Goal: Task Accomplishment & Management: Complete application form

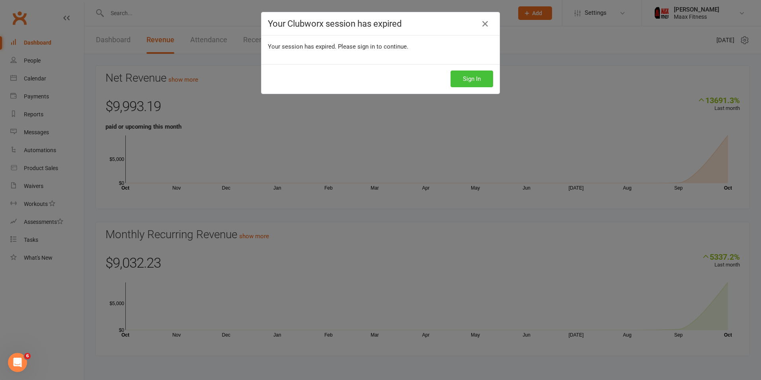
click at [475, 74] on button "Sign In" at bounding box center [472, 78] width 43 height 17
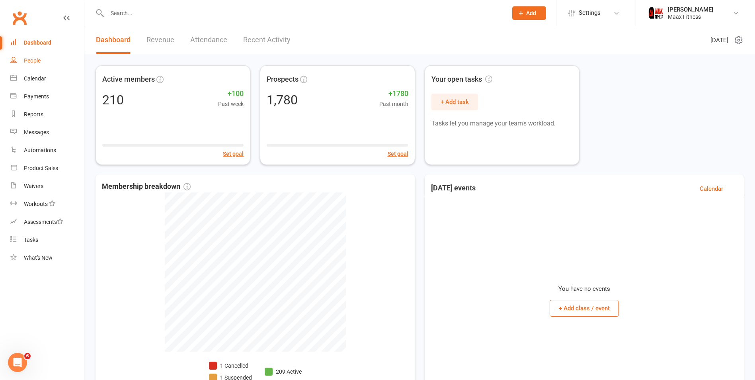
click at [35, 63] on div "People" at bounding box center [32, 60] width 17 height 6
select select "100"
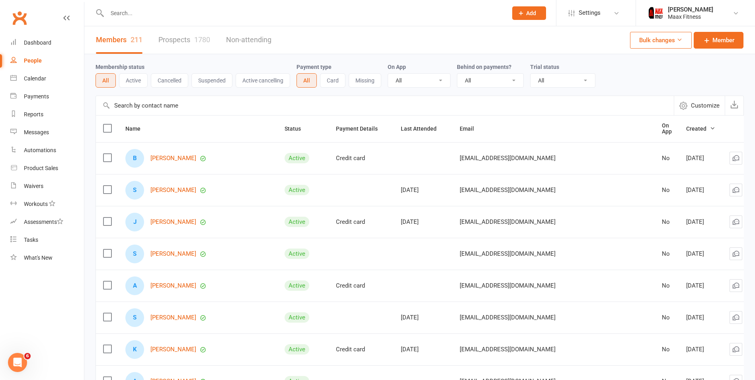
click at [186, 35] on link "Prospects 1780" at bounding box center [184, 39] width 52 height 27
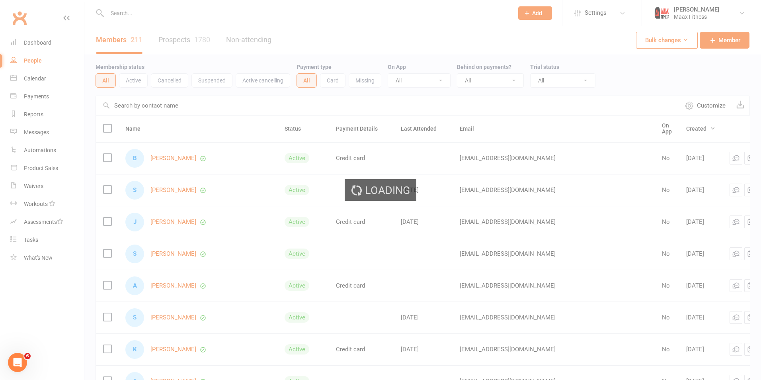
select select "100"
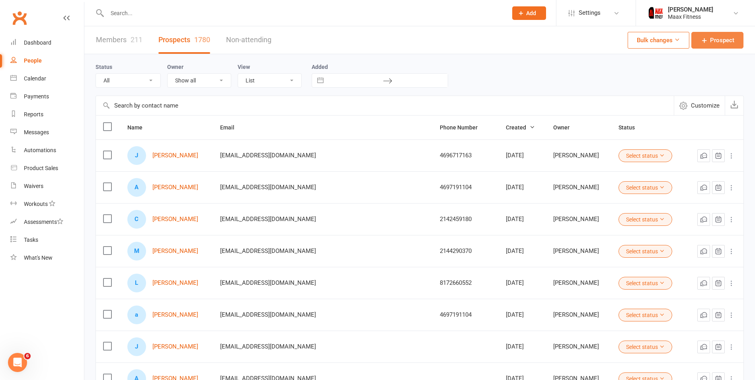
click at [729, 43] on span "Prospect" at bounding box center [722, 40] width 24 height 10
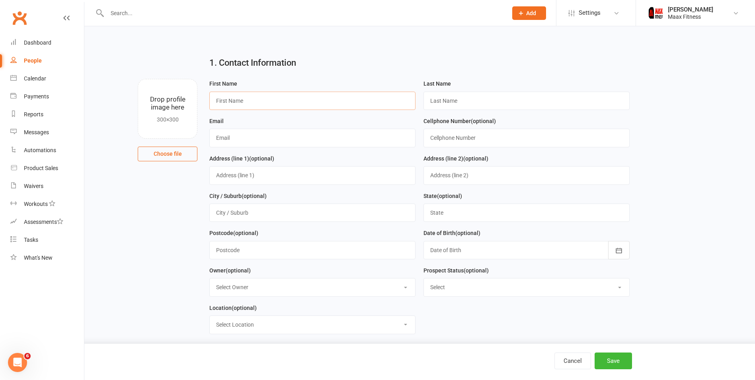
click at [287, 102] on input "text" at bounding box center [312, 101] width 206 height 18
type input "[PERSON_NAME]"
click at [458, 100] on input "text" at bounding box center [527, 101] width 206 height 18
type input "[PERSON_NAME]"
click at [245, 139] on input "text" at bounding box center [312, 138] width 206 height 18
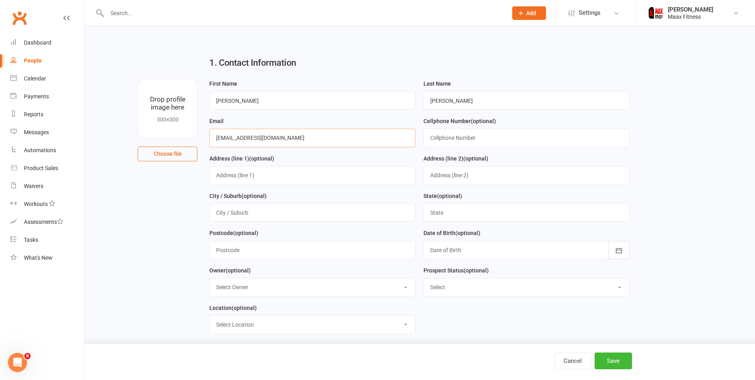
type input "[EMAIL_ADDRESS][DOMAIN_NAME]"
click at [494, 147] on input "text" at bounding box center [527, 138] width 206 height 18
click at [496, 134] on input "text" at bounding box center [527, 138] width 206 height 18
type input "4695954135"
click at [273, 178] on input "text" at bounding box center [312, 175] width 206 height 18
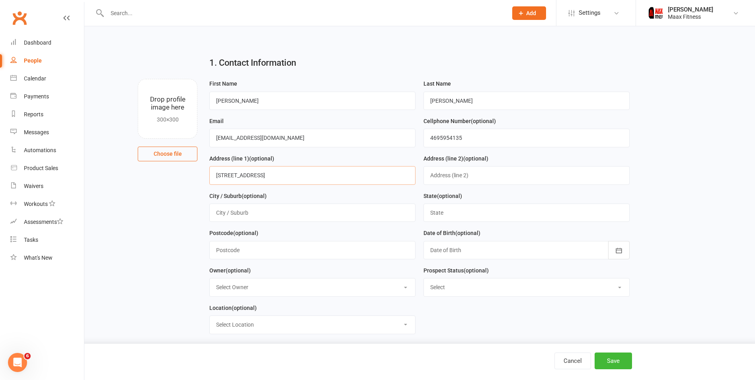
type input "[STREET_ADDRESS]"
click at [256, 211] on input "text" at bounding box center [312, 212] width 206 height 18
type input "[PERSON_NAME]"
click at [452, 220] on input "text" at bounding box center [527, 212] width 206 height 18
type input "[US_STATE]"
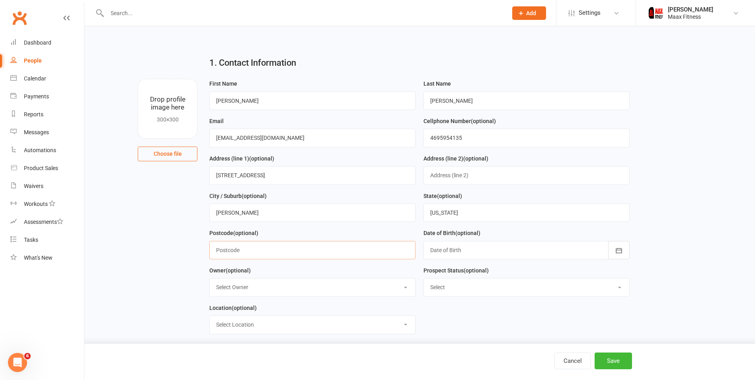
click at [301, 254] on input "text" at bounding box center [312, 250] width 206 height 18
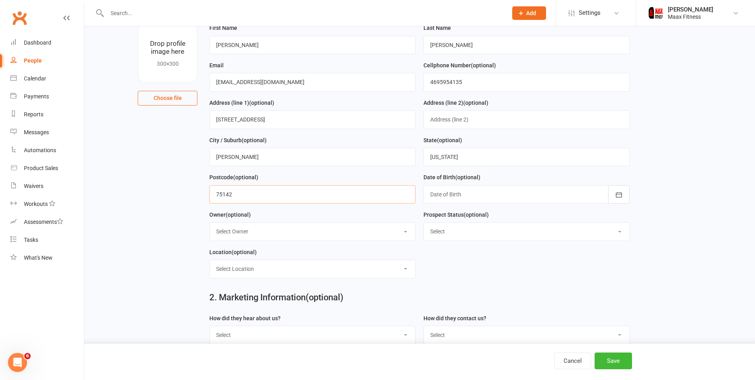
scroll to position [80, 0]
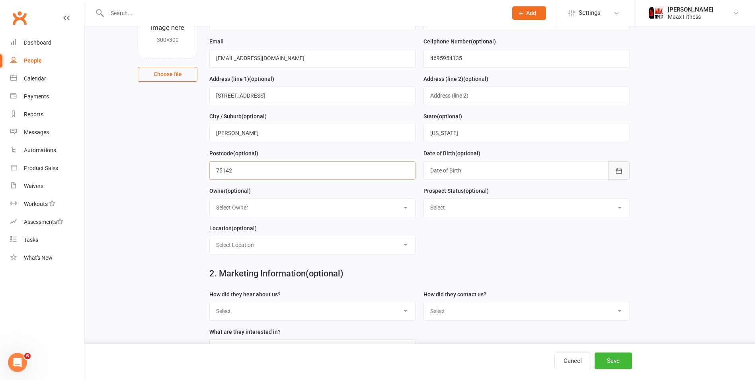
type input "75142"
click at [614, 168] on button "button" at bounding box center [619, 170] width 22 height 18
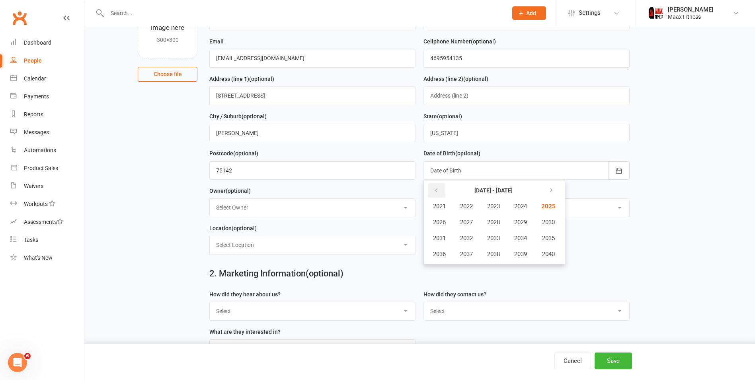
click at [439, 194] on button "button" at bounding box center [436, 190] width 17 height 14
click at [559, 193] on button "button" at bounding box center [550, 190] width 17 height 14
click at [437, 193] on icon "button" at bounding box center [437, 190] width 6 height 6
click at [547, 188] on button "button" at bounding box center [550, 190] width 17 height 14
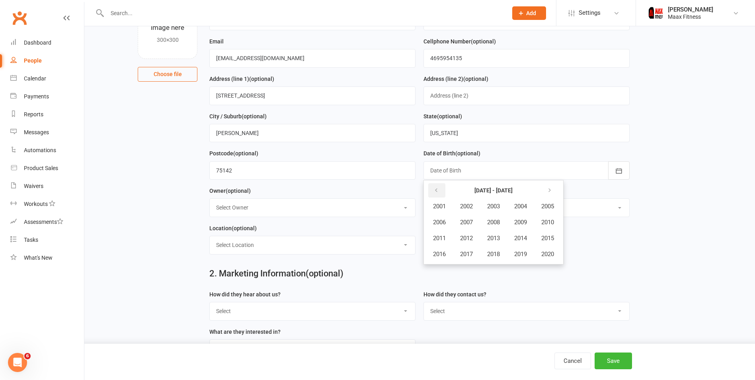
click at [441, 191] on button "button" at bounding box center [436, 190] width 17 height 14
click at [530, 233] on button "1994" at bounding box center [521, 238] width 26 height 15
click at [449, 253] on span "October" at bounding box center [443, 253] width 21 height 7
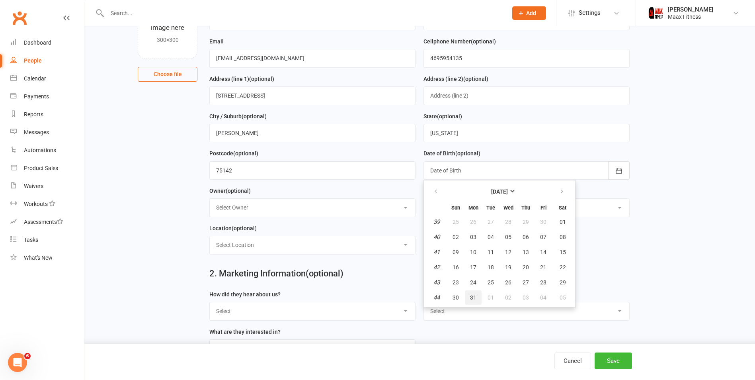
click at [468, 298] on button "31" at bounding box center [473, 297] width 17 height 14
type input "[DATE]"
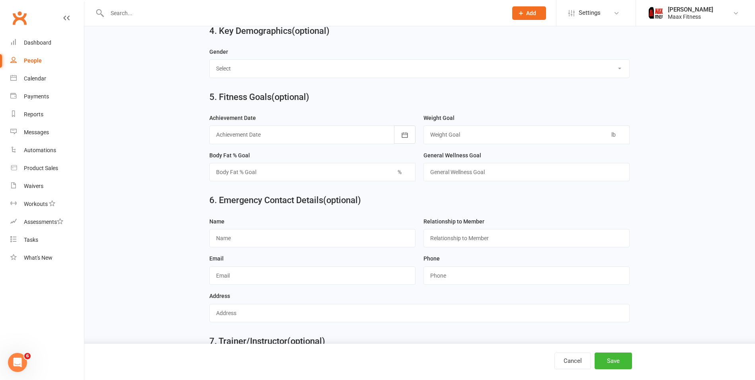
scroll to position [671, 0]
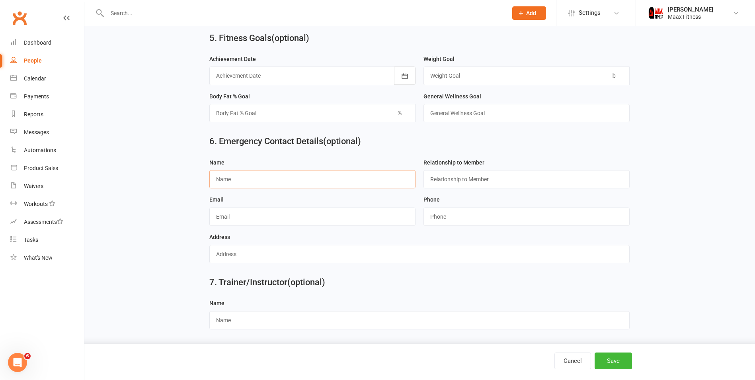
click at [321, 177] on input "text" at bounding box center [312, 179] width 206 height 18
click at [463, 219] on input "string" at bounding box center [527, 216] width 206 height 18
type input "4694015343"
click at [321, 180] on input "text" at bounding box center [312, 179] width 206 height 18
type input "C"
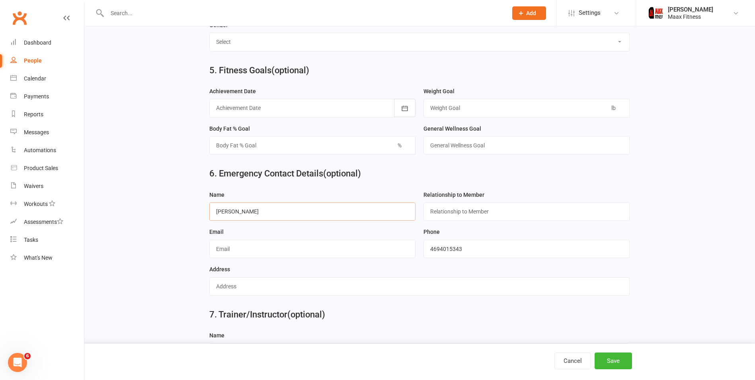
scroll to position [631, 0]
type input "[PERSON_NAME]"
click at [486, 219] on input "text" at bounding box center [527, 211] width 206 height 18
type input "Spouse"
click at [337, 257] on input "text" at bounding box center [312, 248] width 206 height 18
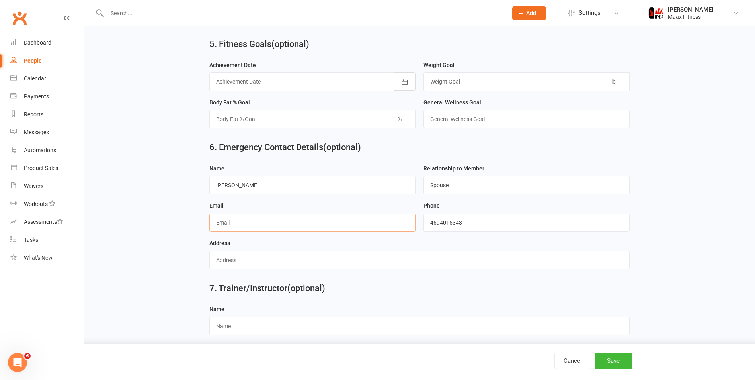
scroll to position [671, 0]
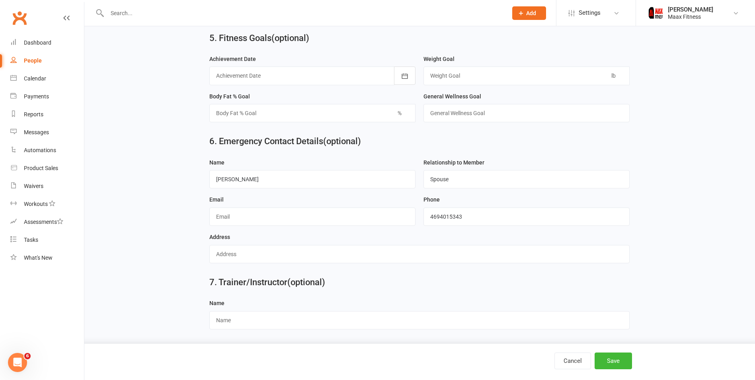
drag, startPoint x: 369, startPoint y: 233, endPoint x: 331, endPoint y: 212, distance: 42.6
click at [368, 232] on div "Address" at bounding box center [419, 247] width 421 height 31
click at [276, 215] on input "text" at bounding box center [312, 216] width 206 height 18
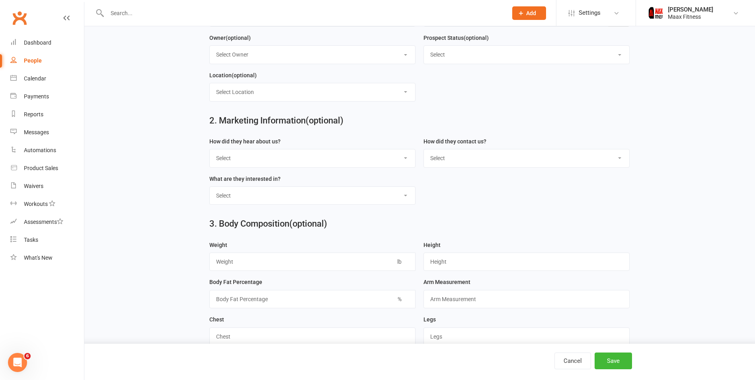
scroll to position [0, 0]
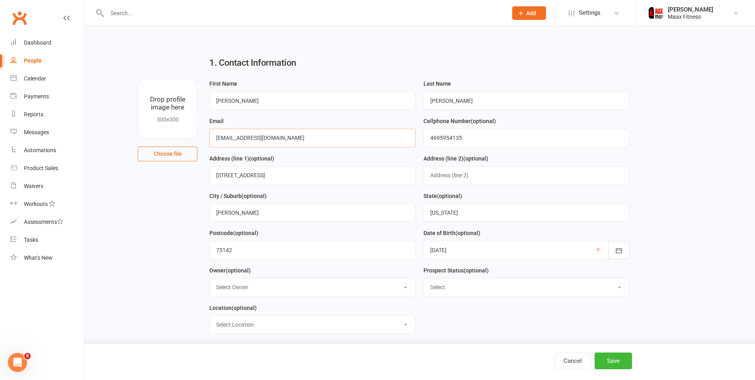
click at [277, 137] on input "[EMAIL_ADDRESS][DOMAIN_NAME]" at bounding box center [312, 138] width 206 height 18
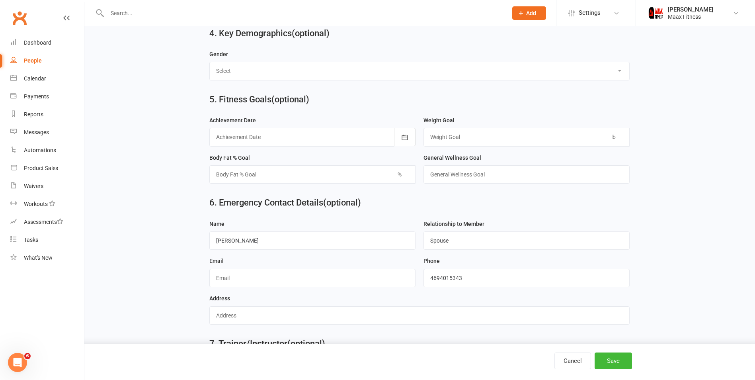
scroll to position [671, 0]
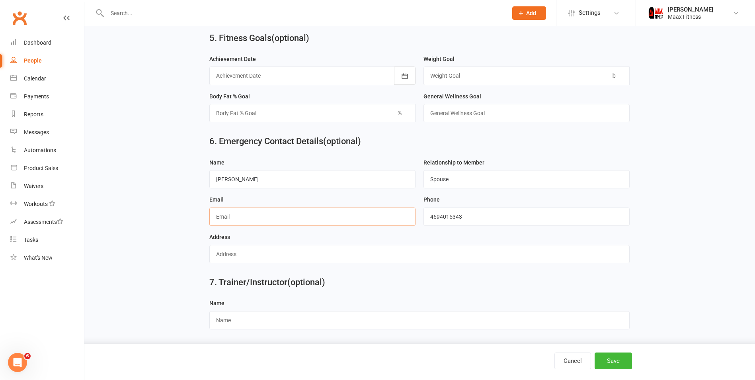
drag, startPoint x: 250, startPoint y: 213, endPoint x: 240, endPoint y: 212, distance: 10.0
click at [248, 213] on input "text" at bounding box center [312, 216] width 206 height 18
type input "[EMAIL_ADDRESS][DOMAIN_NAME]"
drag, startPoint x: 321, startPoint y: 255, endPoint x: 311, endPoint y: 244, distance: 14.9
click at [321, 255] on input "text" at bounding box center [419, 254] width 421 height 18
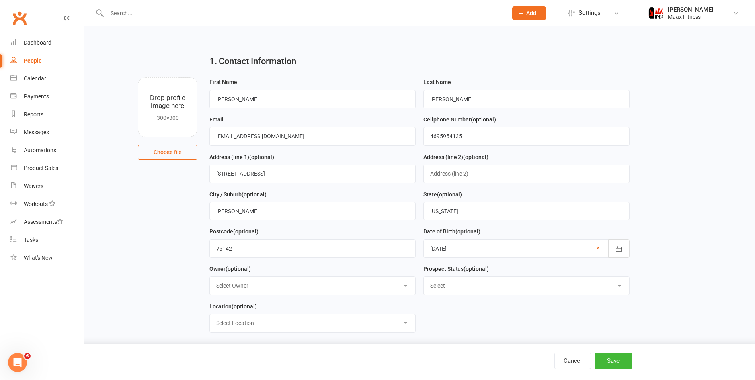
scroll to position [0, 0]
click at [258, 177] on input "[STREET_ADDRESS]" at bounding box center [312, 175] width 206 height 18
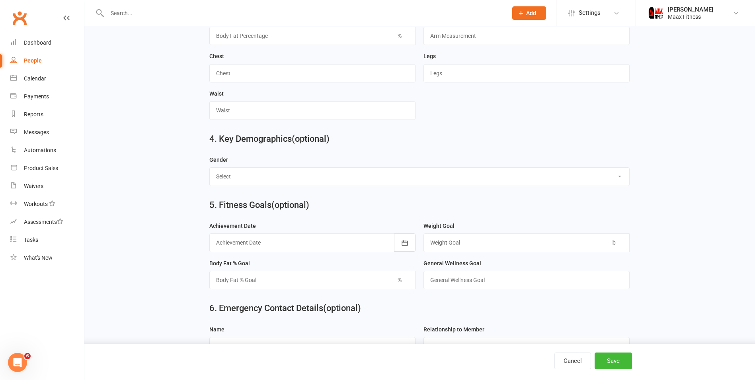
scroll to position [671, 0]
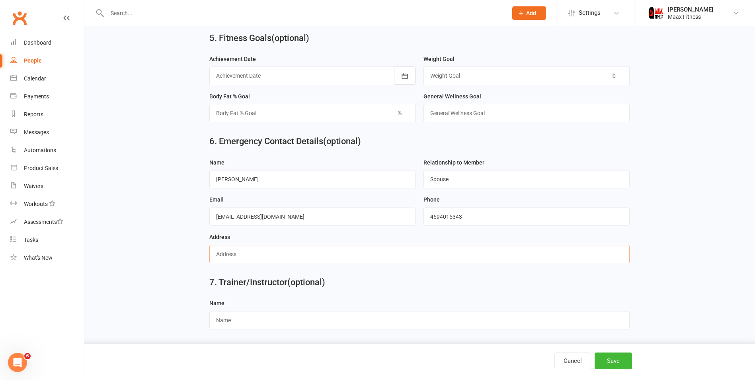
drag, startPoint x: 253, startPoint y: 258, endPoint x: 250, endPoint y: 252, distance: 6.6
click at [253, 258] on input "text" at bounding box center [419, 254] width 421 height 18
paste input "[STREET_ADDRESS]"
type input "[STREET_ADDRESS][PERSON_NAME][US_STATE]"
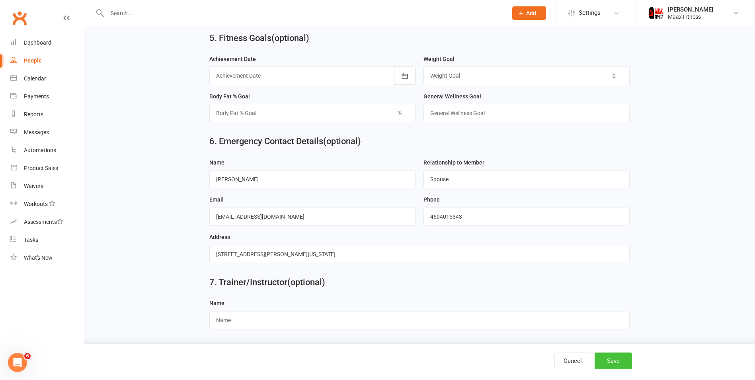
click at [624, 363] on button "Save" at bounding box center [613, 360] width 37 height 17
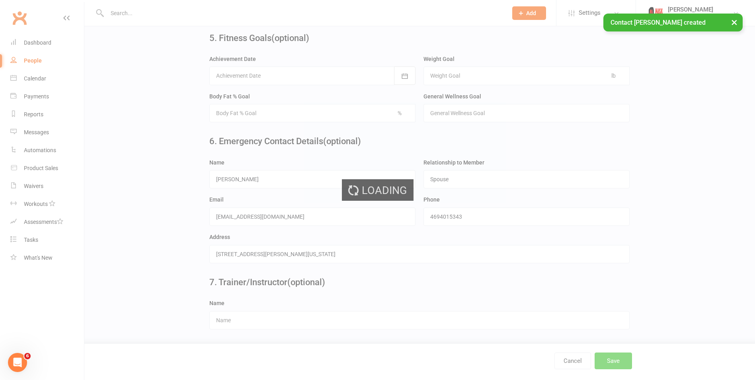
scroll to position [0, 0]
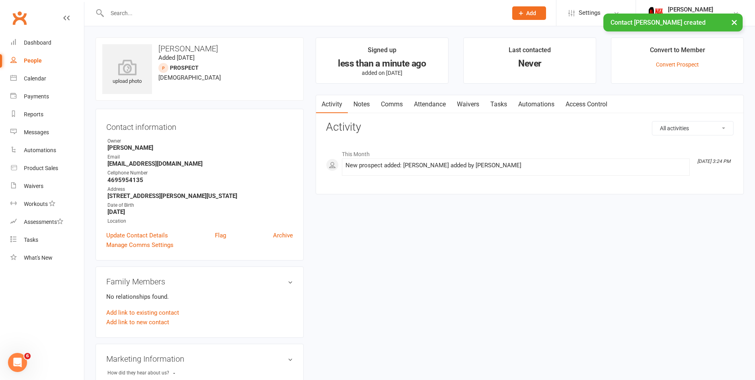
click at [548, 108] on link "Automations" at bounding box center [536, 104] width 47 height 18
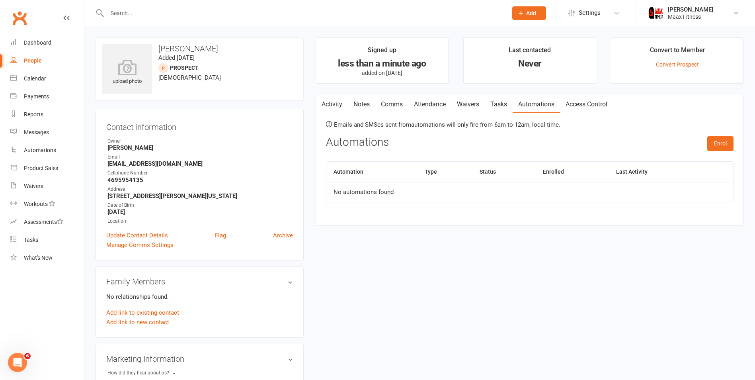
click at [475, 102] on link "Waivers" at bounding box center [468, 104] width 33 height 18
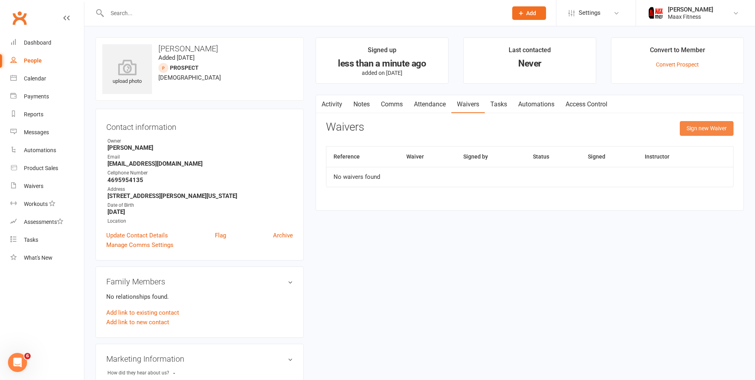
click at [695, 132] on button "Sign new Waiver" at bounding box center [707, 128] width 54 height 14
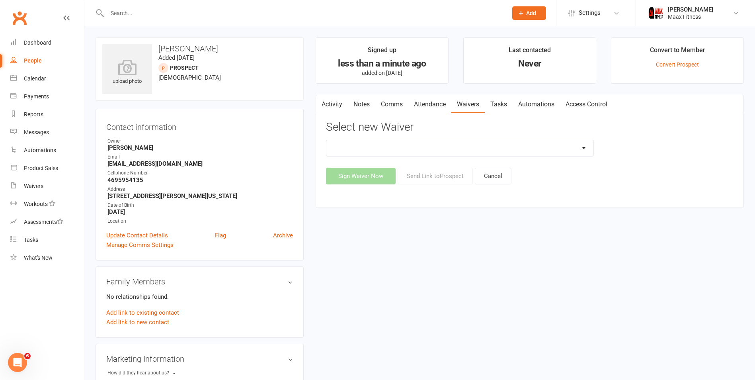
click at [403, 147] on select "12 Month Individual Membership 12 Month PRESALE Membership 1 Month Membership O…" at bounding box center [460, 148] width 267 height 16
select select "15029"
click at [327, 140] on select "12 Month Individual Membership 12 Month PRESALE Membership 1 Month Membership O…" at bounding box center [460, 148] width 267 height 16
click at [366, 170] on button "Sign Waiver Now" at bounding box center [361, 176] width 70 height 17
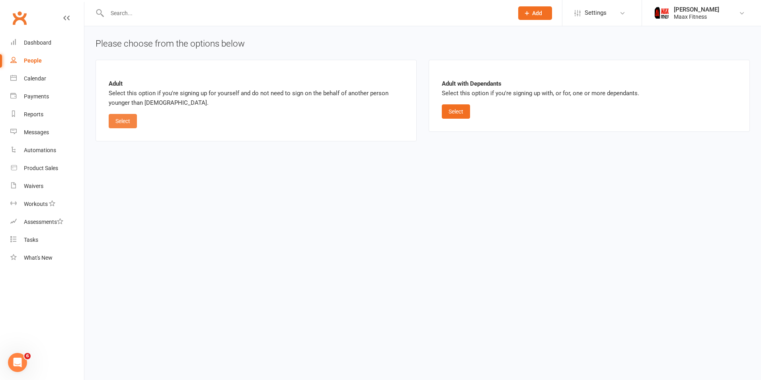
click at [120, 121] on button "Select" at bounding box center [123, 121] width 28 height 14
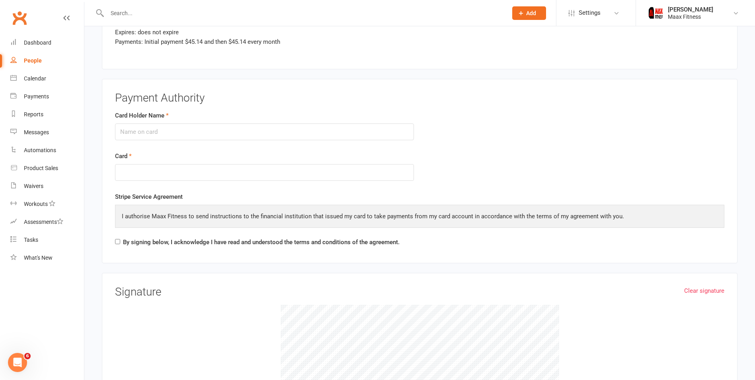
scroll to position [1035, 0]
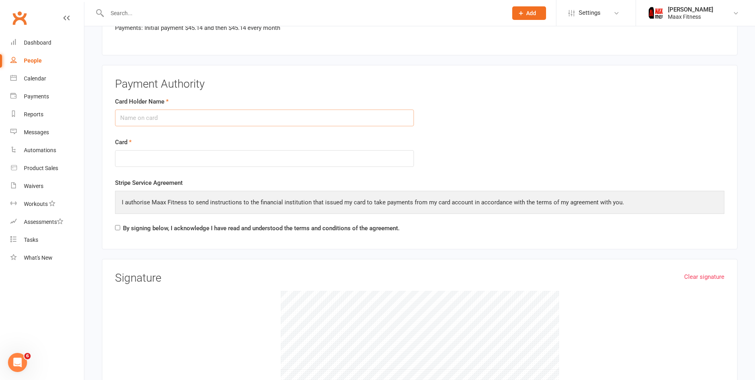
click at [265, 116] on input "Card Holder Name" at bounding box center [264, 118] width 299 height 17
type input "[PERSON_NAME]"
click at [215, 154] on div at bounding box center [264, 158] width 299 height 17
click at [490, 107] on form "Card Holder Name [PERSON_NAME] Card" at bounding box center [420, 138] width 622 height 82
click at [125, 227] on label "By signing below, I acknowledge I have read and understood the terms and condit…" at bounding box center [261, 228] width 277 height 10
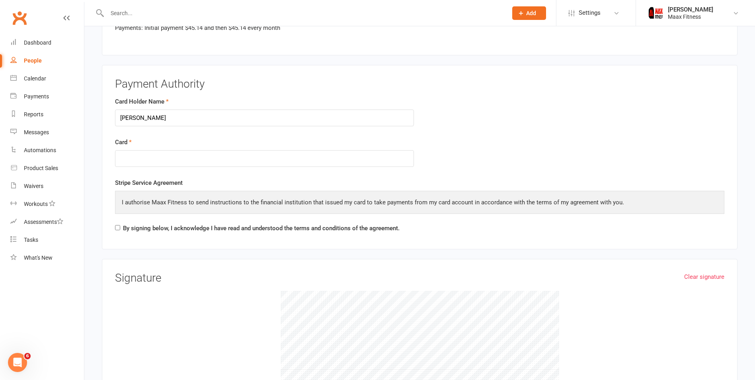
click at [120, 227] on input "By signing below, I acknowledge I have read and understood the terms and condit…" at bounding box center [117, 227] width 5 height 5
checkbox input "true"
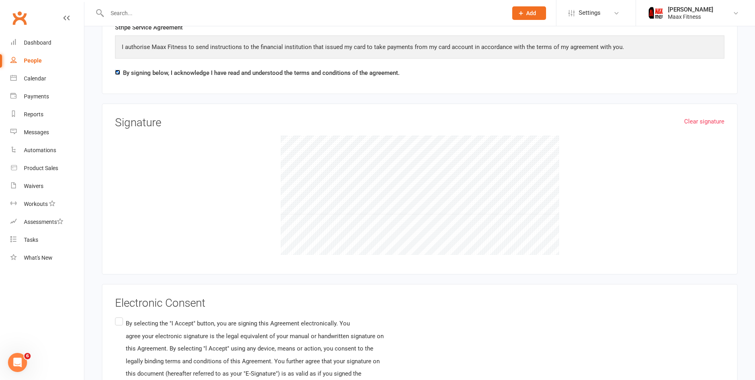
scroll to position [1274, 0]
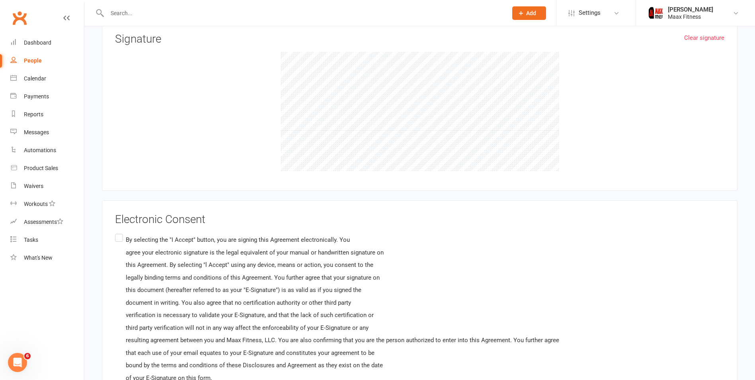
click at [125, 235] on label "By selecting the "I Accept" button, you are signing this Agreement electronical…" at bounding box center [337, 309] width 444 height 154
click at [120, 232] on input "By selecting the "I Accept" button, you are signing this Agreement electronical…" at bounding box center [117, 232] width 5 height 0
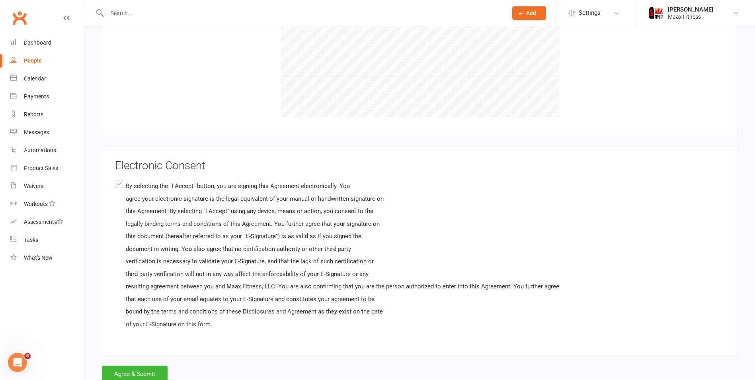
scroll to position [1355, 0]
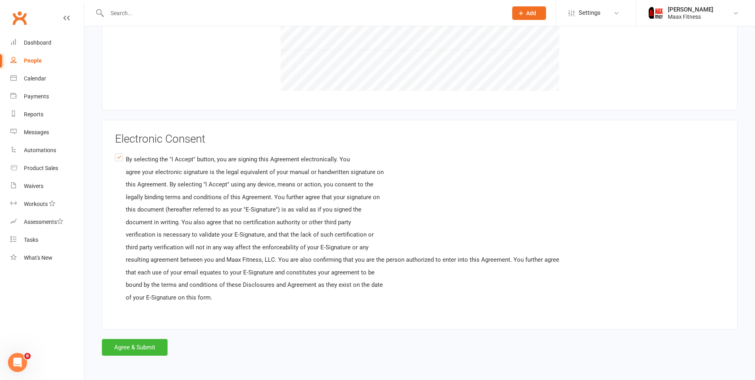
click at [131, 345] on button "Agree & Submit" at bounding box center [135, 347] width 66 height 17
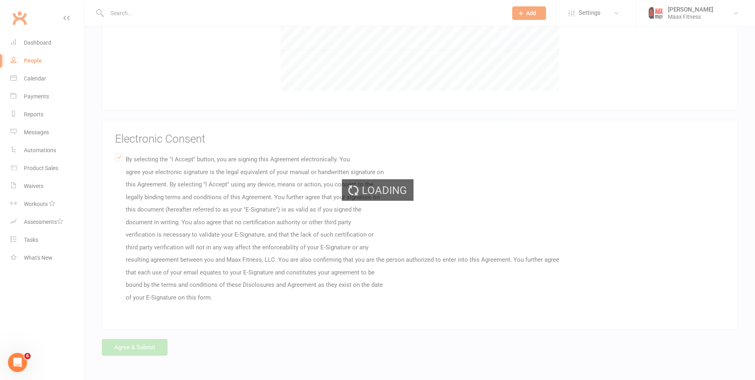
scroll to position [0, 0]
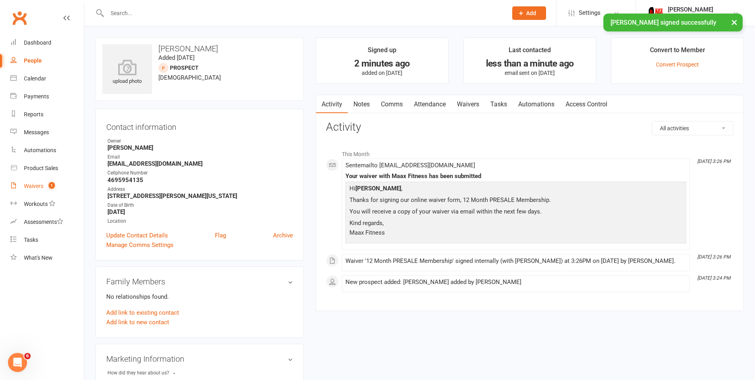
click at [30, 188] on div "Waivers" at bounding box center [34, 186] width 20 height 6
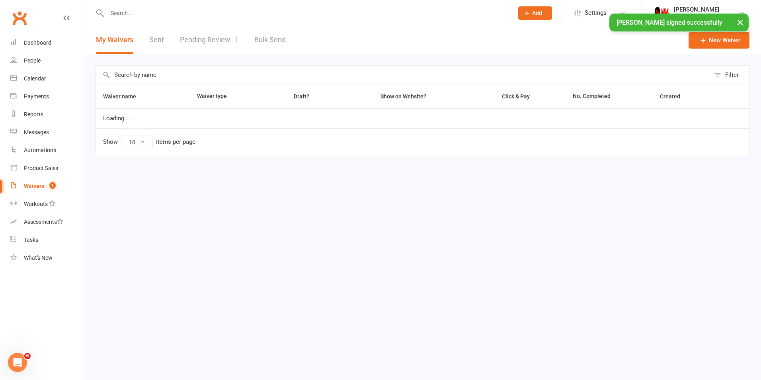
select select "25"
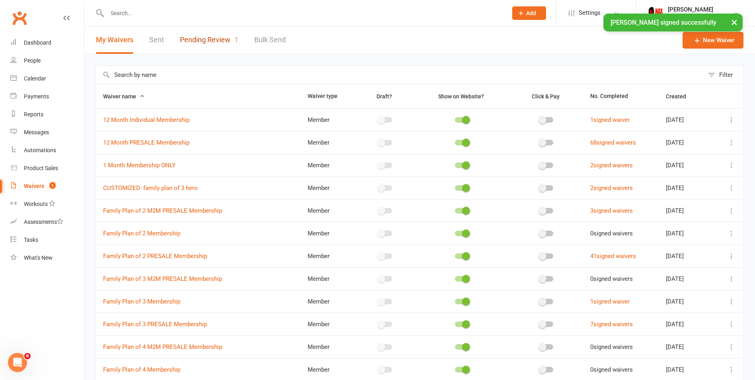
drag, startPoint x: 193, startPoint y: 39, endPoint x: 193, endPoint y: 45, distance: 6.0
click at [193, 40] on link "Pending Review 1" at bounding box center [209, 39] width 59 height 27
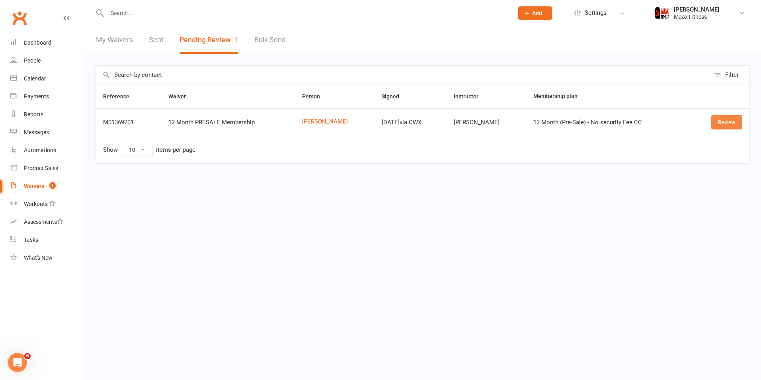
click at [731, 121] on link "Review" at bounding box center [727, 122] width 31 height 14
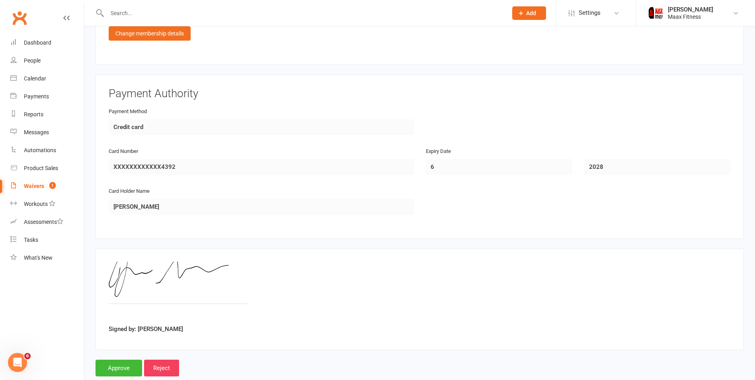
scroll to position [700, 0]
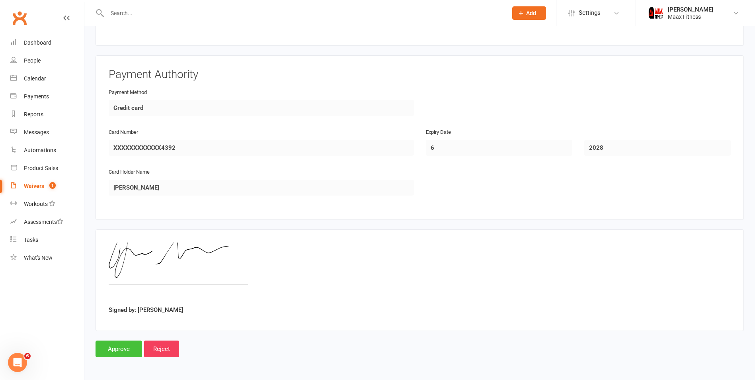
click at [110, 351] on input "Approve" at bounding box center [119, 348] width 47 height 17
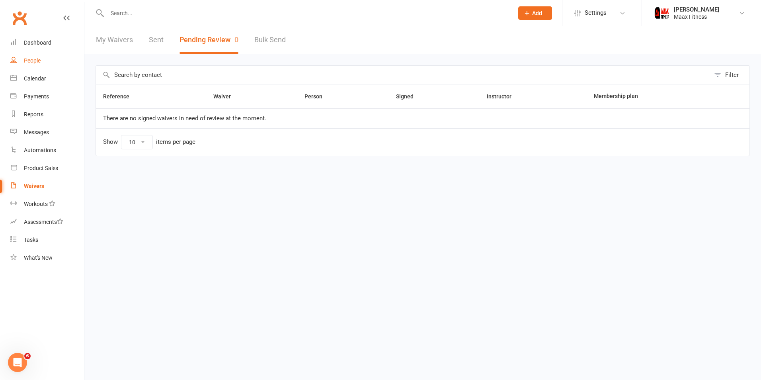
click at [23, 61] on link "People" at bounding box center [47, 61] width 74 height 18
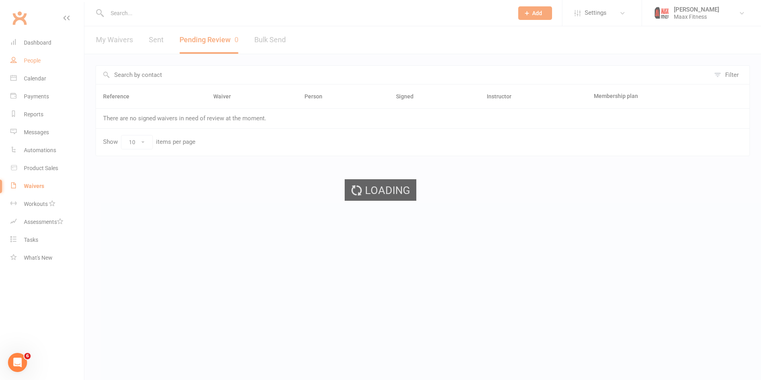
select select "100"
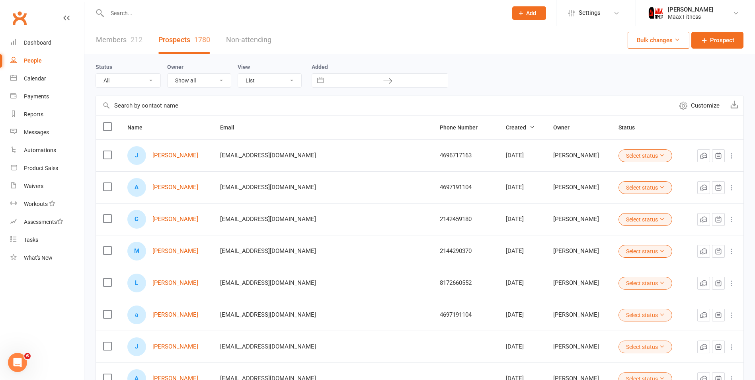
click at [112, 45] on link "Members 212" at bounding box center [119, 39] width 47 height 27
select select "100"
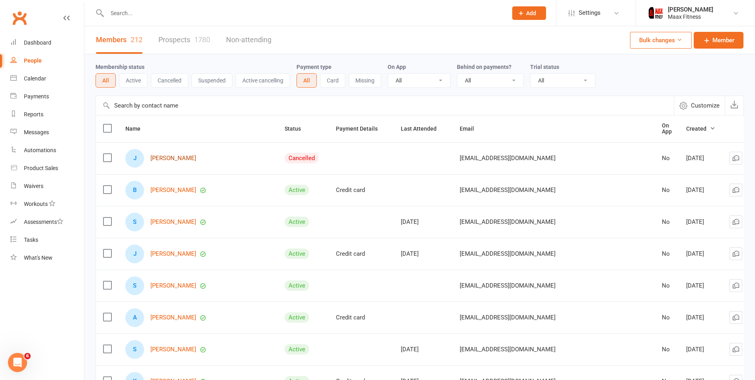
click at [168, 155] on link "[PERSON_NAME]" at bounding box center [174, 158] width 46 height 7
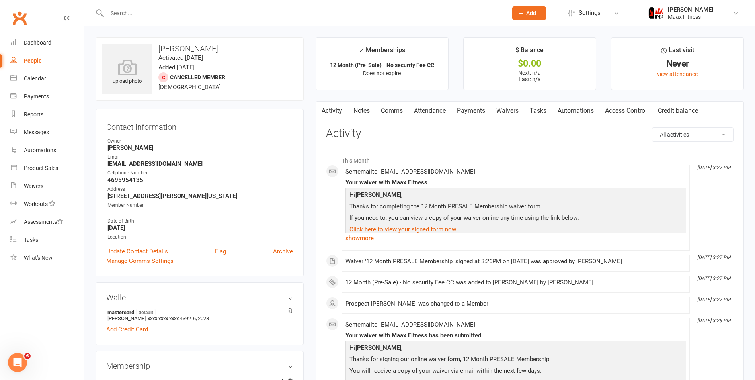
click at [629, 108] on link "Access Control" at bounding box center [626, 111] width 53 height 18
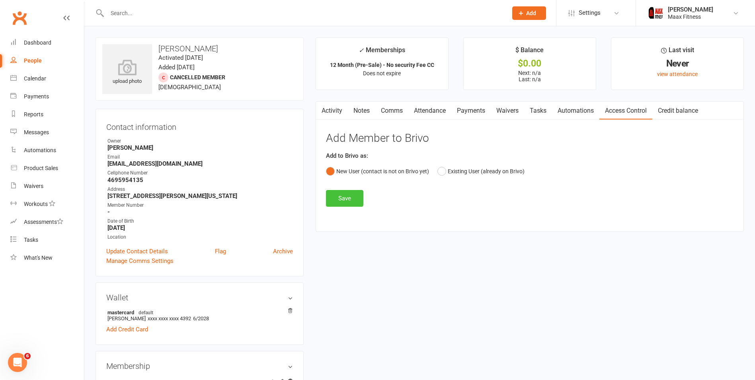
click at [343, 197] on button "Save" at bounding box center [344, 198] width 37 height 17
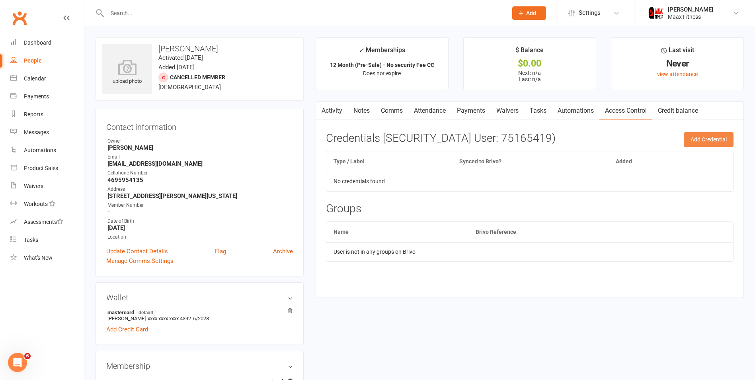
click at [700, 139] on button "Add Credential" at bounding box center [709, 139] width 50 height 14
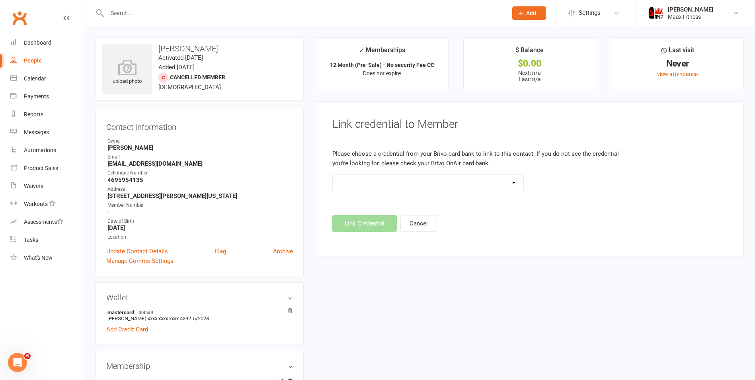
click at [410, 181] on select "HID 37 Bit (443874)" at bounding box center [428, 183] width 191 height 16
click at [127, 164] on strong "[EMAIL_ADDRESS][DOMAIN_NAME]" at bounding box center [201, 163] width 186 height 7
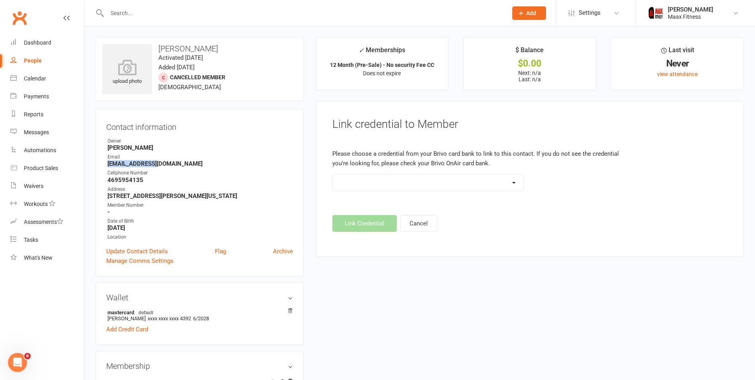
click at [127, 164] on strong "[EMAIL_ADDRESS][DOMAIN_NAME]" at bounding box center [201, 163] width 186 height 7
copy render-form-field "[EMAIL_ADDRESS][DOMAIN_NAME]"
click at [131, 181] on strong "4695954135" at bounding box center [201, 179] width 186 height 7
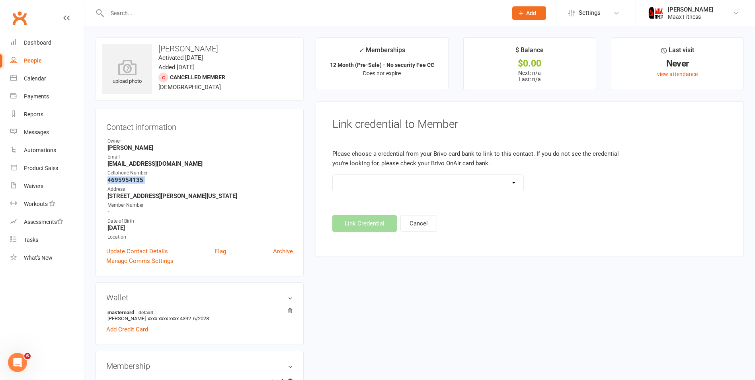
click at [131, 181] on strong "4695954135" at bounding box center [201, 179] width 186 height 7
copy render-form-field "4695954135"
click at [524, 15] on icon at bounding box center [521, 13] width 7 height 7
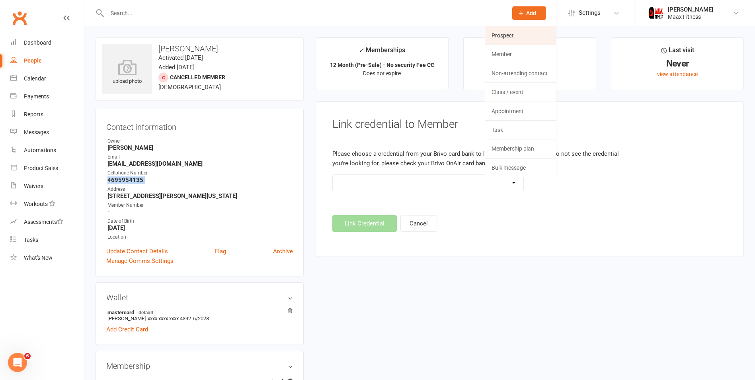
click at [507, 34] on link "Prospect" at bounding box center [520, 35] width 71 height 18
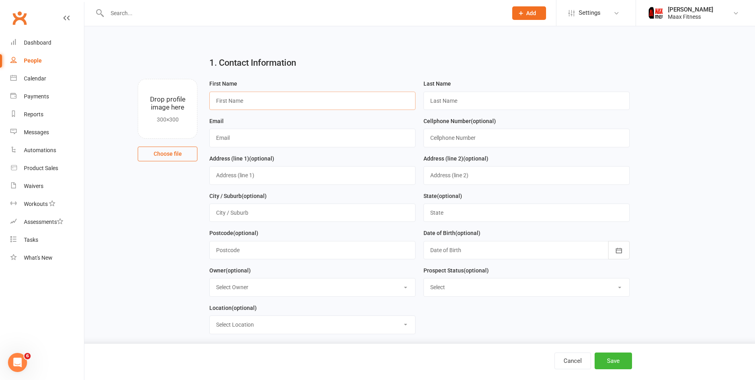
click at [335, 103] on input "text" at bounding box center [312, 101] width 206 height 18
type input "[PERSON_NAME]"
click at [361, 135] on input "text" at bounding box center [312, 138] width 206 height 18
drag, startPoint x: 470, startPoint y: 139, endPoint x: 465, endPoint y: 141, distance: 5.5
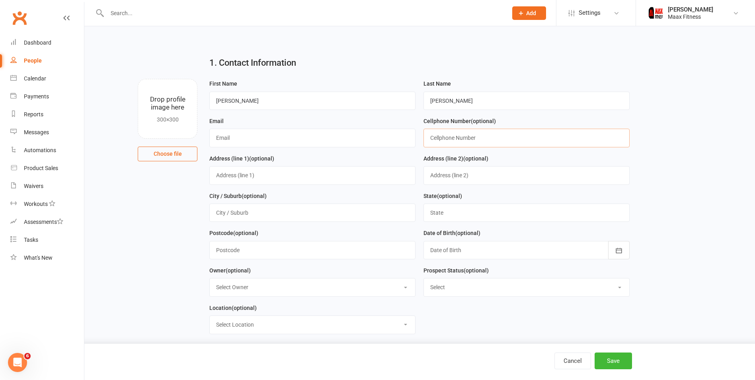
click at [470, 139] on input "text" at bounding box center [527, 138] width 206 height 18
click at [346, 180] on input "text" at bounding box center [312, 175] width 206 height 18
type input "[STREET_ADDRESS]"
type input "[PERSON_NAME]"
type input "[US_STATE]"
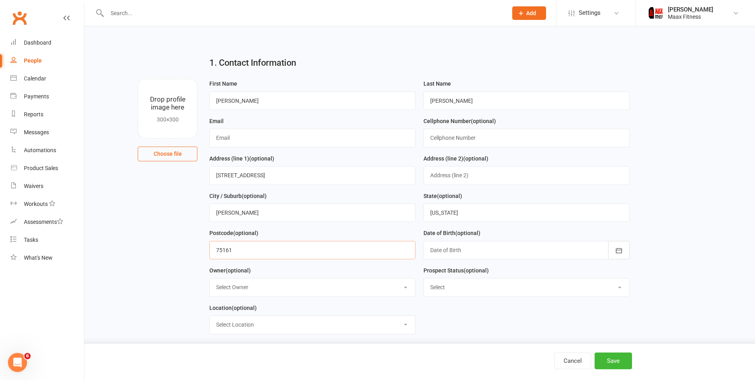
type input "75161"
click at [402, 234] on div "Postcode (optional) 75161" at bounding box center [312, 243] width 206 height 31
click at [327, 139] on input "text" at bounding box center [312, 138] width 206 height 18
type input "[EMAIL_ADDRESS][DOMAIN_NAME]"
click at [491, 135] on input "text" at bounding box center [527, 138] width 206 height 18
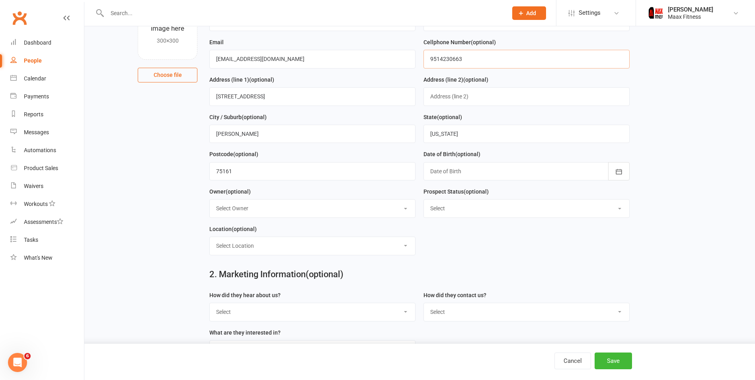
scroll to position [80, 0]
type input "9514230663"
click at [501, 171] on div at bounding box center [527, 170] width 206 height 18
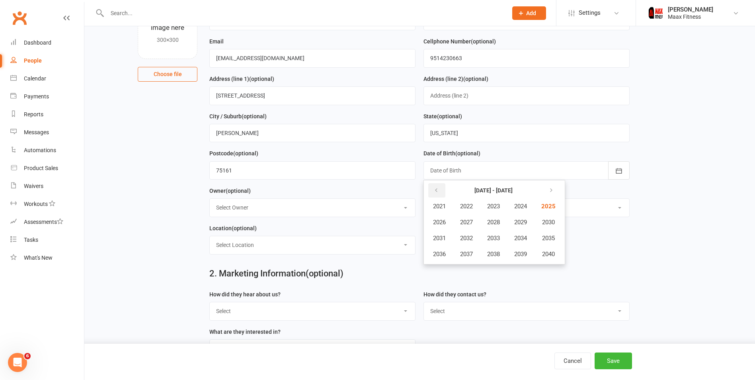
click at [437, 192] on icon "button" at bounding box center [437, 190] width 6 height 6
click at [500, 210] on span "1963" at bounding box center [493, 206] width 13 height 7
click at [523, 239] on span "September" at bounding box center [525, 238] width 29 height 7
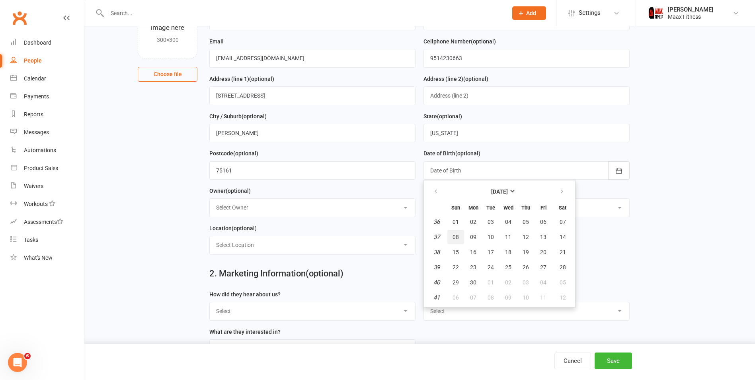
click at [458, 240] on span "08" at bounding box center [456, 237] width 6 height 6
type input "[DATE]"
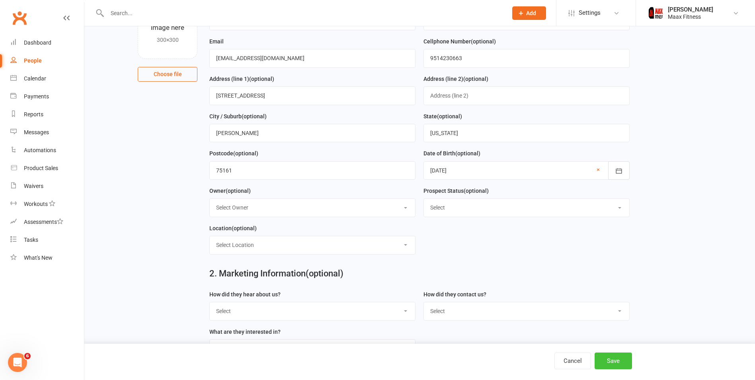
click at [621, 357] on button "Save" at bounding box center [613, 360] width 37 height 17
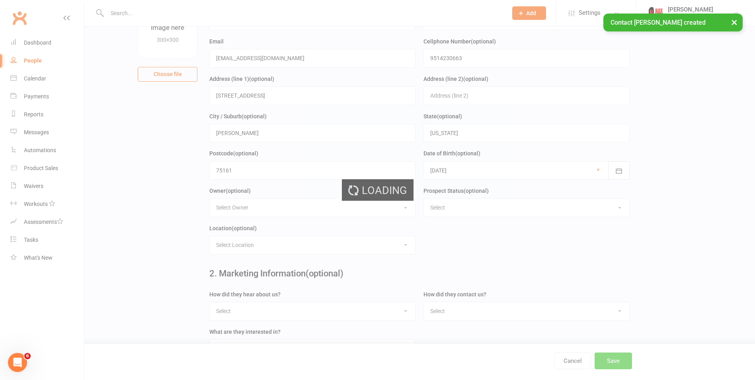
scroll to position [0, 0]
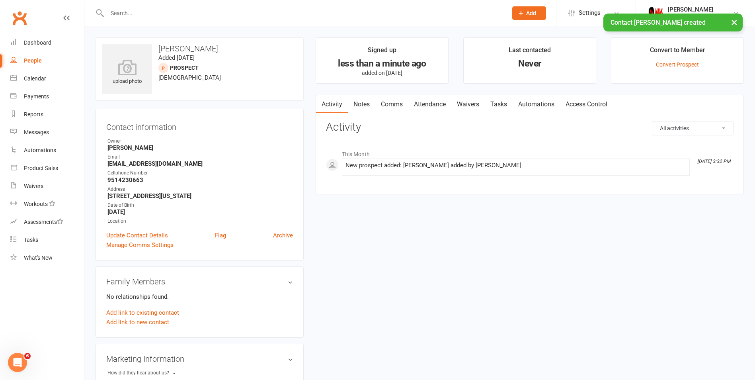
click at [466, 104] on link "Waivers" at bounding box center [468, 104] width 33 height 18
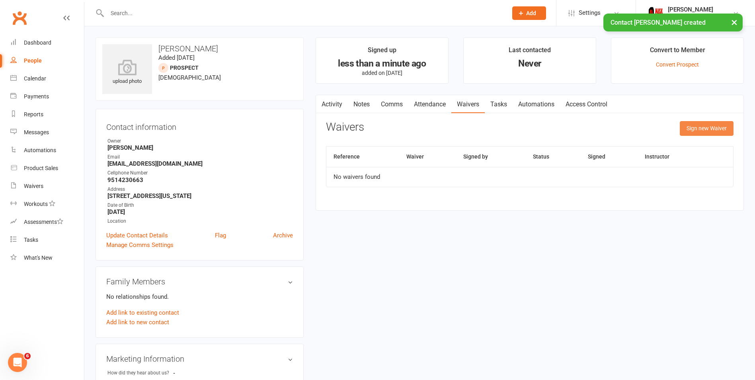
click at [717, 129] on button "Sign new Waiver" at bounding box center [707, 128] width 54 height 14
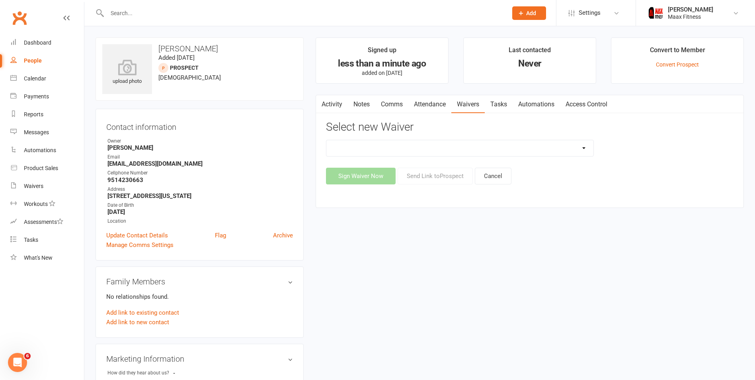
click at [483, 149] on select "12 Month Individual Membership 12 Month PRESALE Membership 1 Month Membership O…" at bounding box center [460, 148] width 267 height 16
select select "15029"
click at [327, 140] on select "12 Month Individual Membership 12 Month PRESALE Membership 1 Month Membership O…" at bounding box center [460, 148] width 267 height 16
click at [364, 179] on button "Sign Waiver Now" at bounding box center [361, 176] width 70 height 17
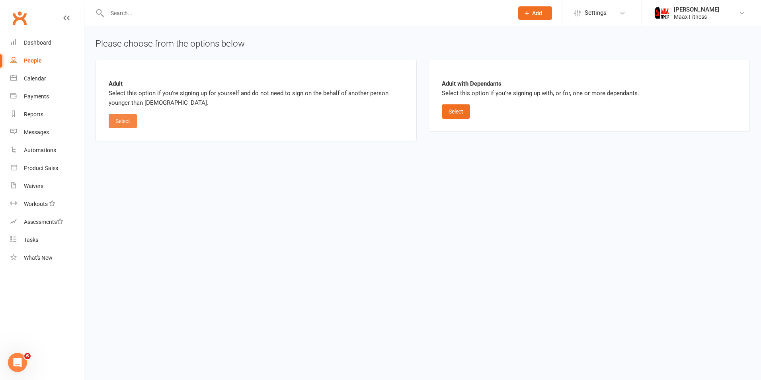
click at [129, 121] on button "Select" at bounding box center [123, 121] width 28 height 14
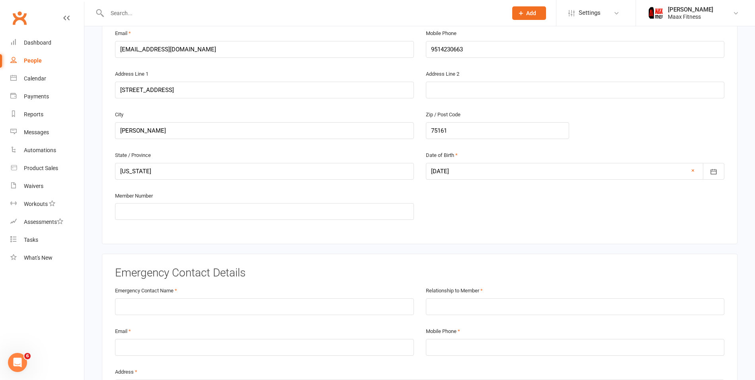
scroll to position [239, 0]
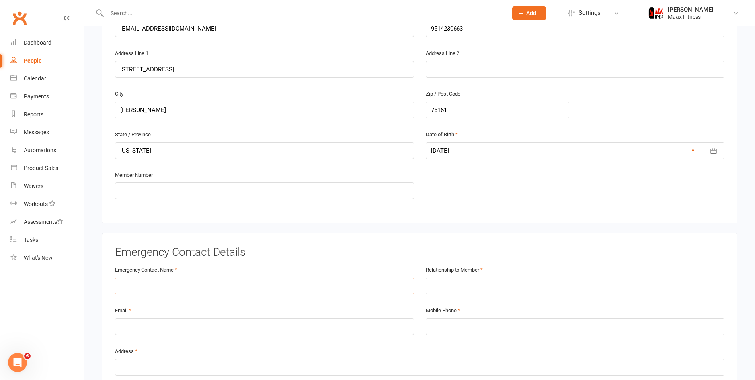
click at [262, 290] on input "text" at bounding box center [264, 286] width 299 height 17
type input "[PERSON_NAME]"
click at [506, 286] on input "text" at bounding box center [575, 286] width 299 height 17
type input "Boss"
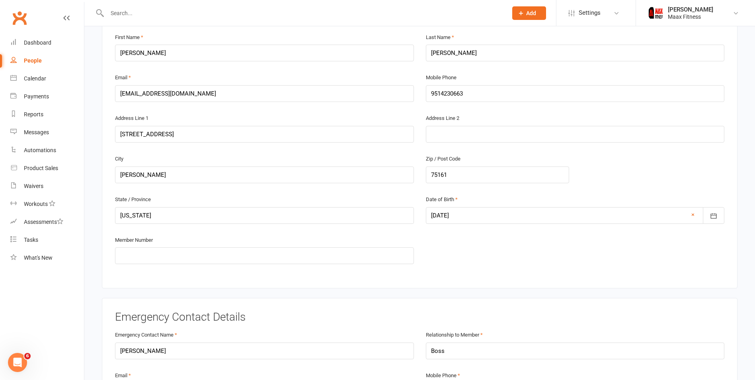
scroll to position [80, 0]
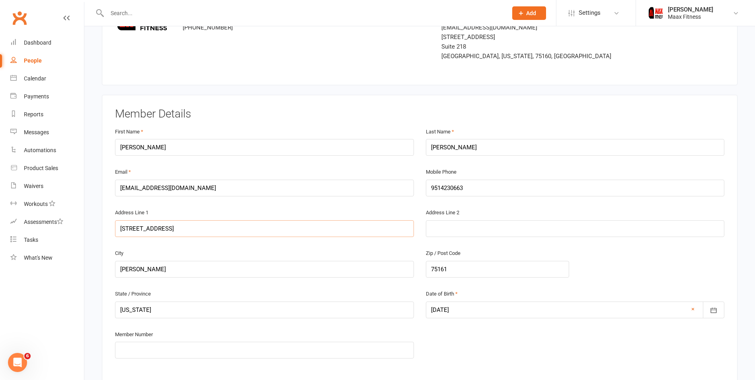
drag, startPoint x: 208, startPoint y: 228, endPoint x: 105, endPoint y: 224, distance: 103.6
click at [105, 224] on div "Member Details First Name [PERSON_NAME] Last Name [PERSON_NAME] Email [EMAIL_AD…" at bounding box center [420, 239] width 636 height 288
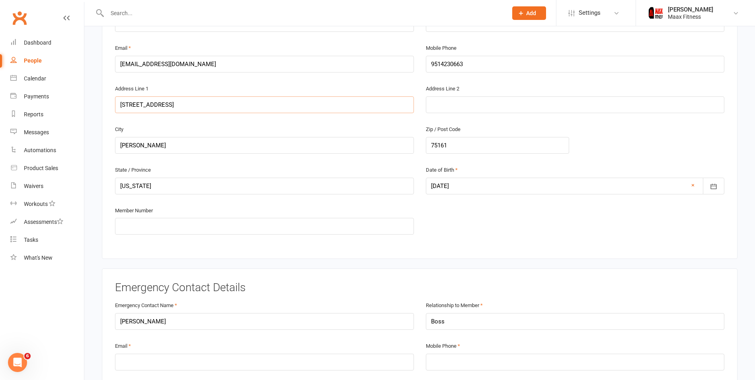
scroll to position [239, 0]
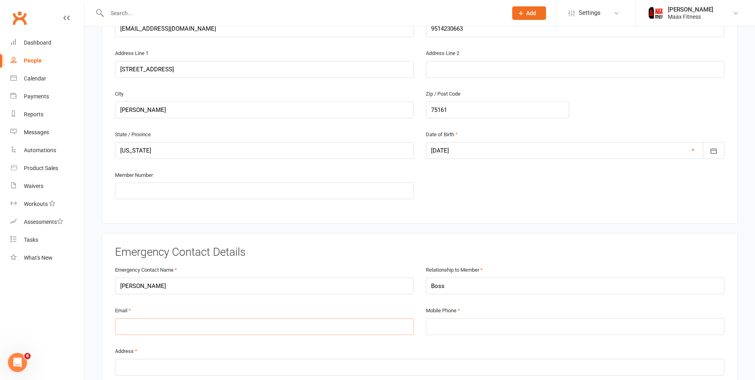
click at [188, 327] on input "email" at bounding box center [264, 326] width 299 height 17
click at [473, 317] on div "Mobile Phone" at bounding box center [575, 319] width 299 height 29
type input "2147043405"
click at [321, 367] on input "text" at bounding box center [420, 367] width 610 height 17
paste input "[STREET_ADDRESS]"
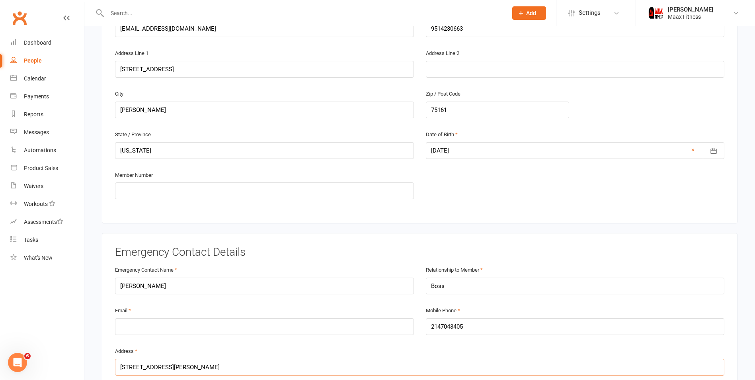
scroll to position [199, 0]
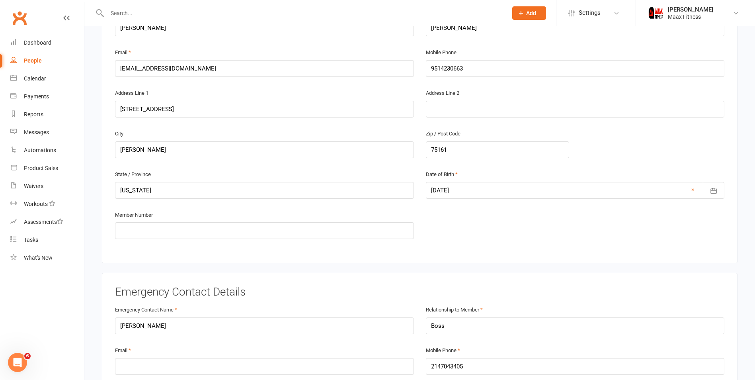
type input "[STREET_ADDRESS][PERSON_NAME]"
drag, startPoint x: 210, startPoint y: 71, endPoint x: 120, endPoint y: 69, distance: 90.4
click at [120, 69] on input "[EMAIL_ADDRESS][DOMAIN_NAME]" at bounding box center [264, 68] width 299 height 17
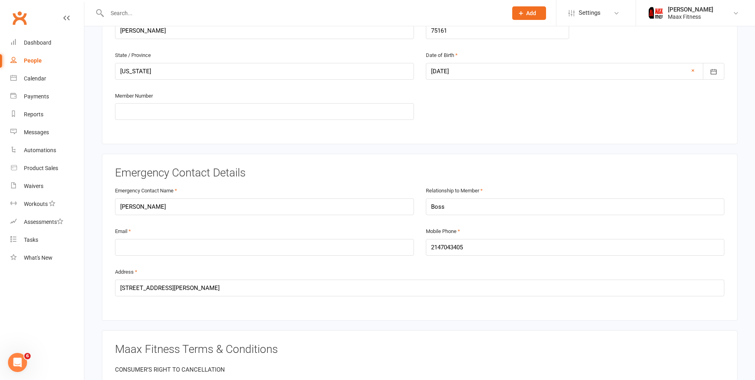
scroll to position [319, 0]
click at [175, 248] on input "email" at bounding box center [264, 247] width 299 height 17
paste input "[EMAIL_ADDRESS][DOMAIN_NAME]"
type input "[EMAIL_ADDRESS][DOMAIN_NAME]"
click at [403, 268] on div "Address [STREET_ADDRESS]" at bounding box center [420, 280] width 610 height 29
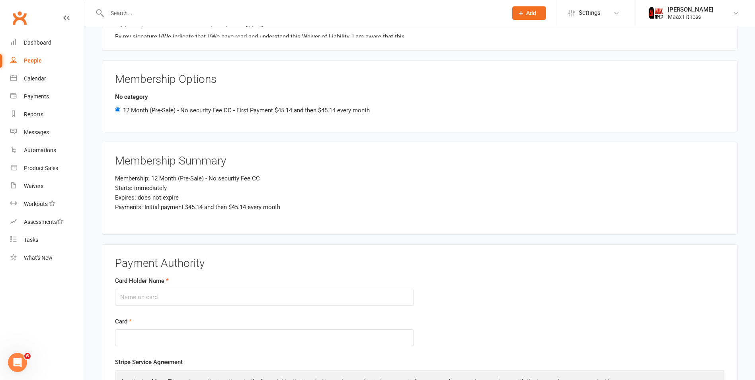
scroll to position [876, 0]
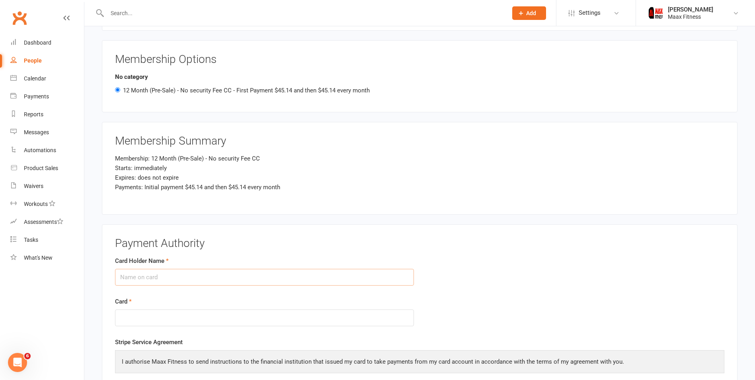
drag, startPoint x: 249, startPoint y: 276, endPoint x: 259, endPoint y: 277, distance: 10.0
click at [249, 276] on input "Card Holder Name" at bounding box center [264, 277] width 299 height 17
click at [264, 273] on input "Card Holder Name" at bounding box center [264, 277] width 299 height 17
type input "[PERSON_NAME] [PERSON_NAME]"
click at [489, 294] on form "Card Holder Name [PERSON_NAME] [PERSON_NAME] Card" at bounding box center [420, 297] width 622 height 82
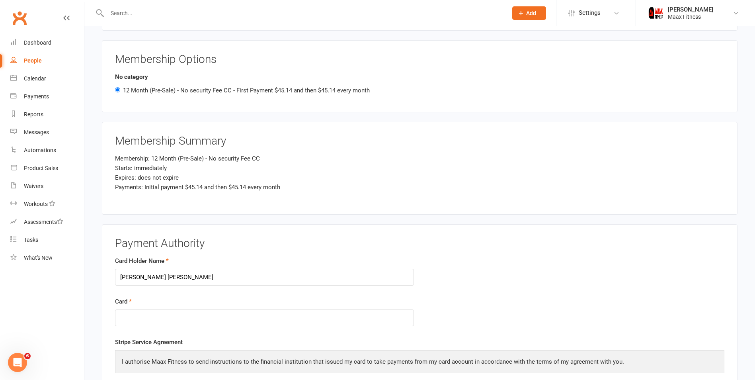
click at [487, 346] on div "Stripe Service Agreement I authorise Maax Fitness to send instructions to the f…" at bounding box center [420, 366] width 610 height 58
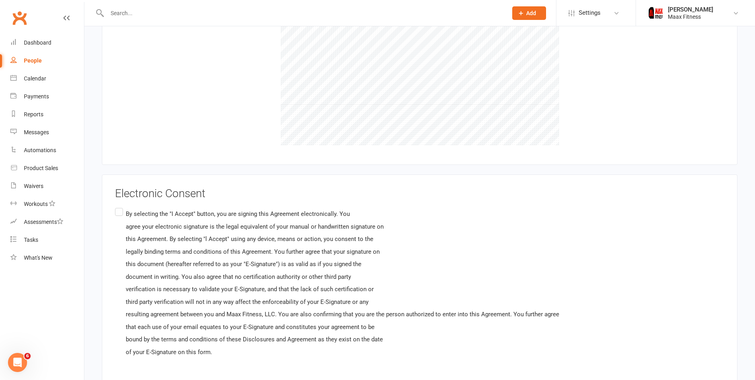
scroll to position [1355, 0]
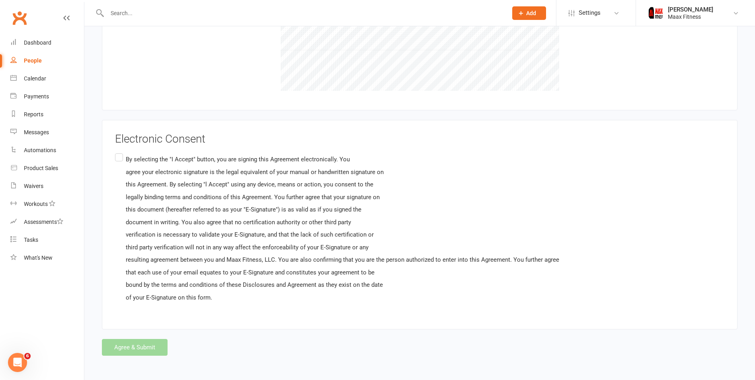
click at [121, 158] on label "By selecting the "I Accept" button, you are signing this Agreement electronical…" at bounding box center [337, 229] width 444 height 154
click at [120, 152] on input "By selecting the "I Accept" button, you are signing this Agreement electronical…" at bounding box center [117, 152] width 5 height 0
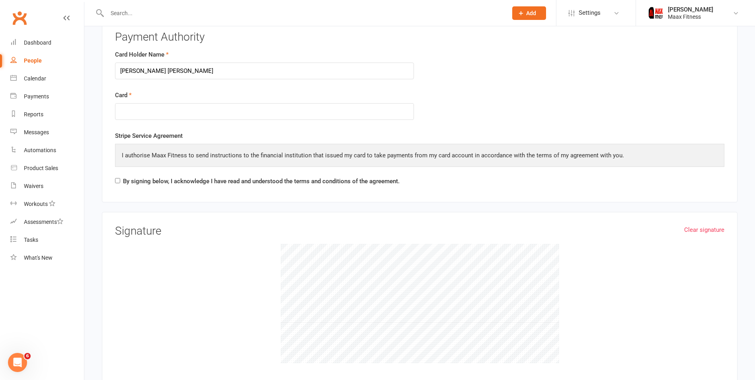
scroll to position [996, 0]
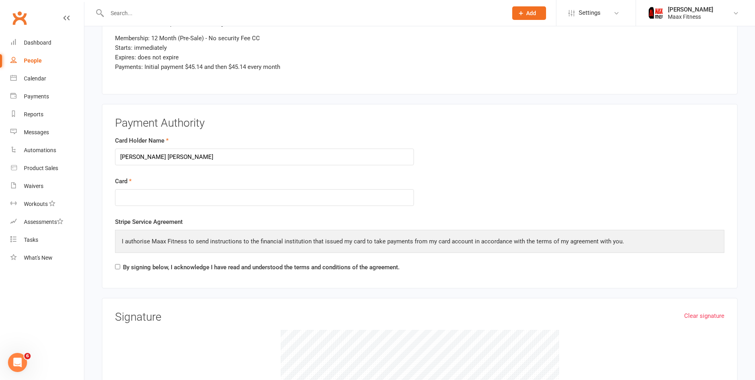
click at [518, 268] on div "Stripe Service Agreement I authorise Maax Fitness to send instructions to the f…" at bounding box center [420, 246] width 610 height 58
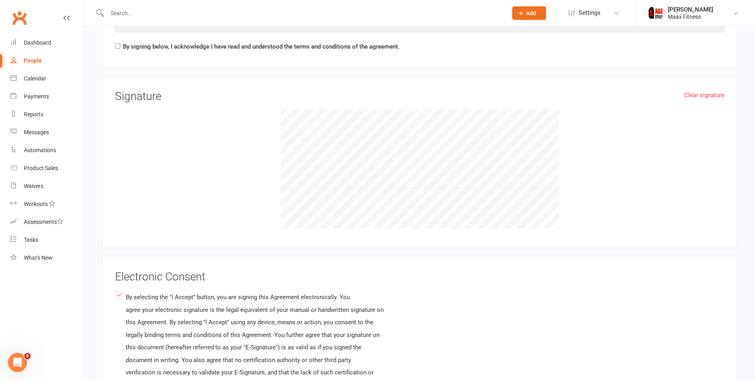
scroll to position [1116, 0]
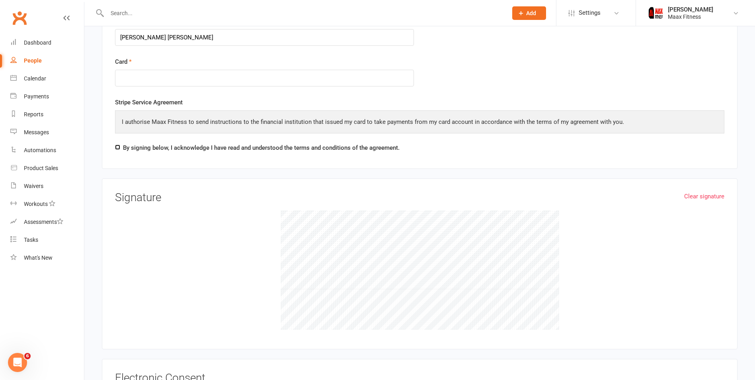
click at [119, 146] on input "By signing below, I acknowledge I have read and understood the terms and condit…" at bounding box center [117, 147] width 5 height 5
checkbox input "true"
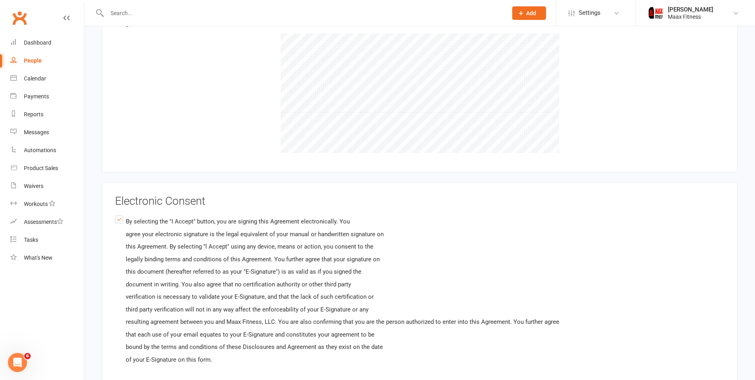
scroll to position [1355, 0]
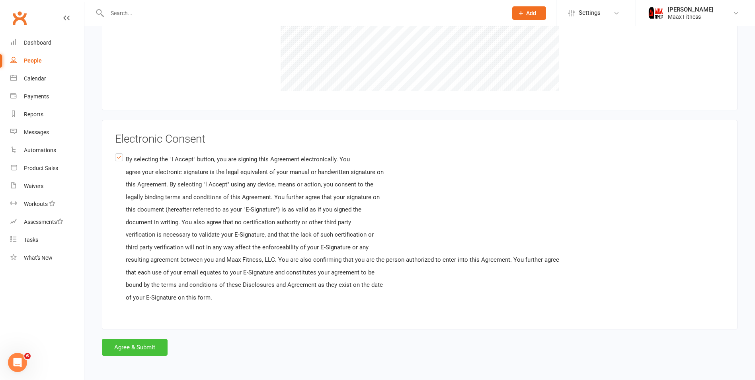
click at [158, 345] on button "Agree & Submit" at bounding box center [135, 347] width 66 height 17
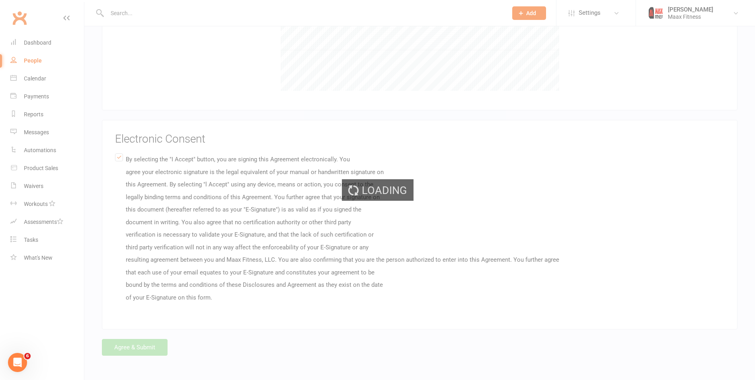
scroll to position [0, 0]
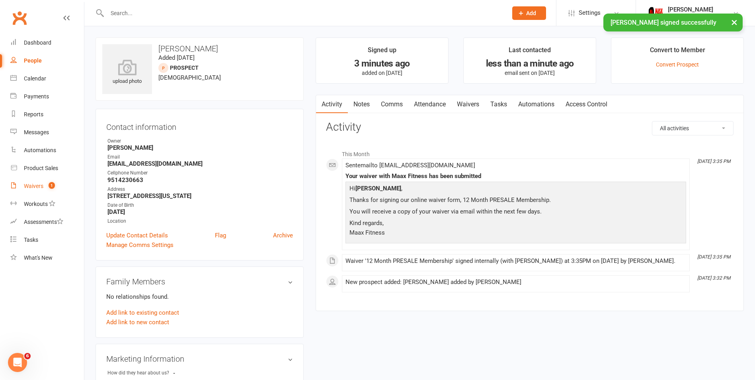
click at [45, 183] on count-badge "1" at bounding box center [50, 186] width 10 height 6
select select "25"
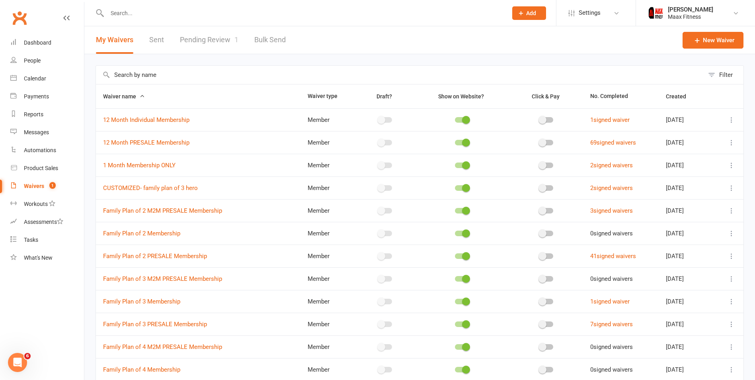
click at [212, 37] on link "Pending Review 1" at bounding box center [209, 39] width 59 height 27
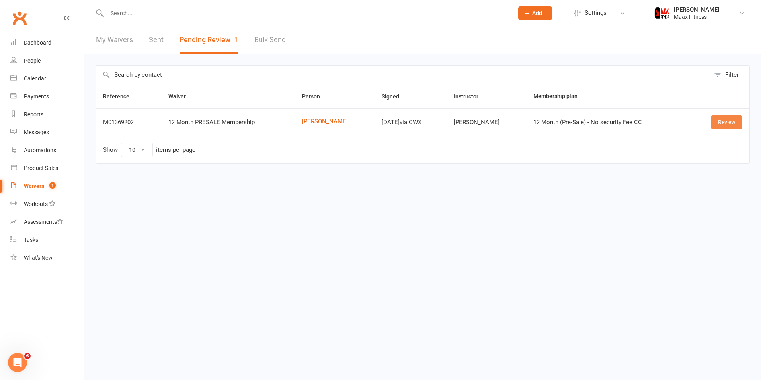
click at [728, 121] on link "Review" at bounding box center [727, 122] width 31 height 14
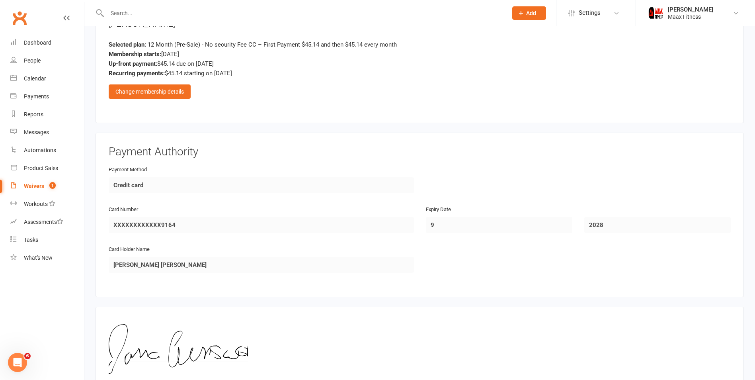
scroll to position [700, 0]
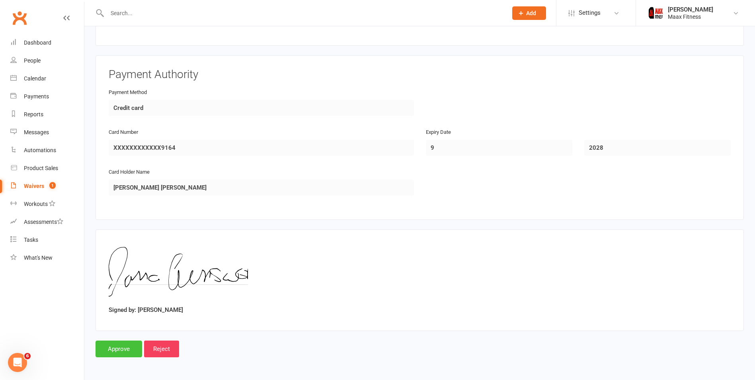
click at [121, 346] on input "Approve" at bounding box center [119, 348] width 47 height 17
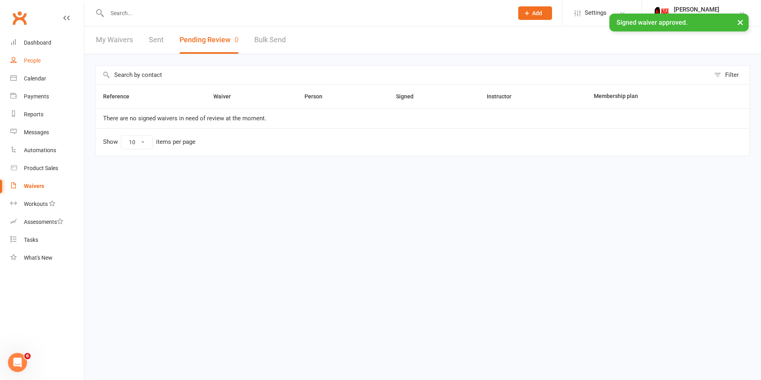
click at [29, 61] on div "People" at bounding box center [32, 60] width 17 height 6
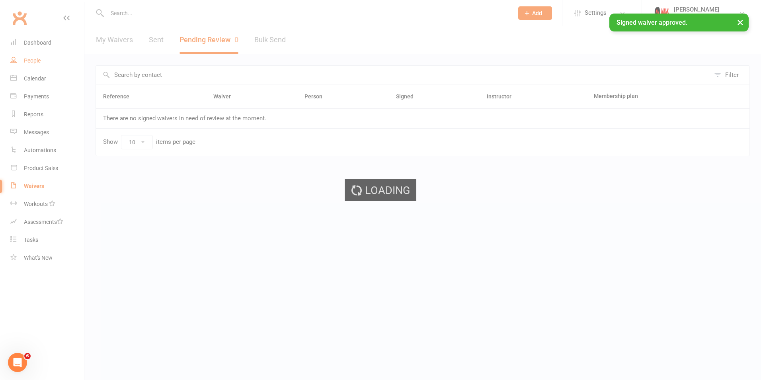
select select "100"
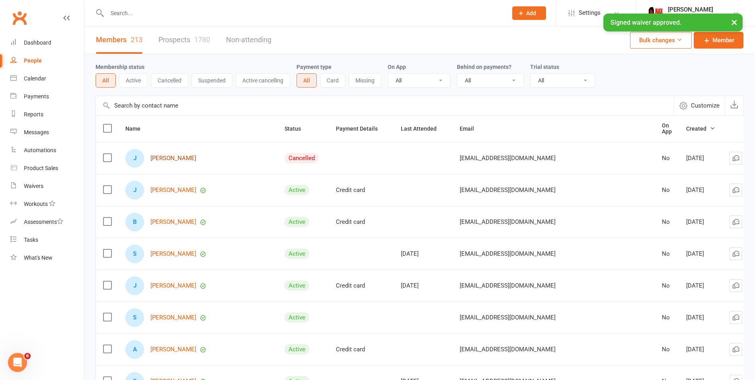
click at [175, 157] on link "[PERSON_NAME]" at bounding box center [174, 158] width 46 height 7
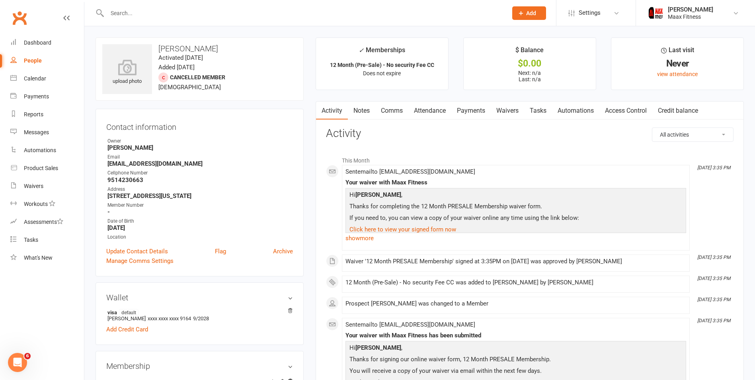
click at [618, 110] on link "Access Control" at bounding box center [626, 111] width 53 height 18
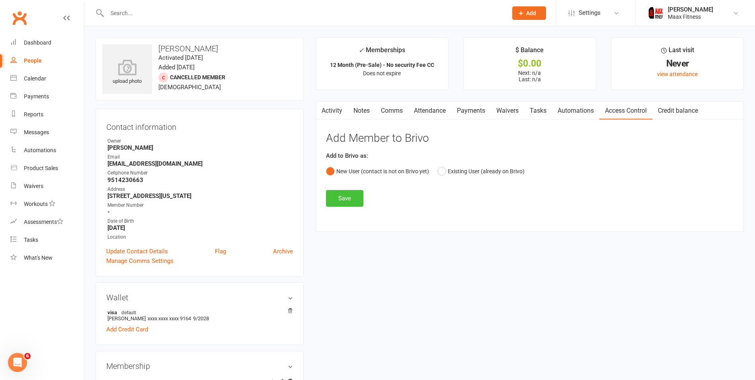
click at [354, 198] on button "Save" at bounding box center [344, 198] width 37 height 17
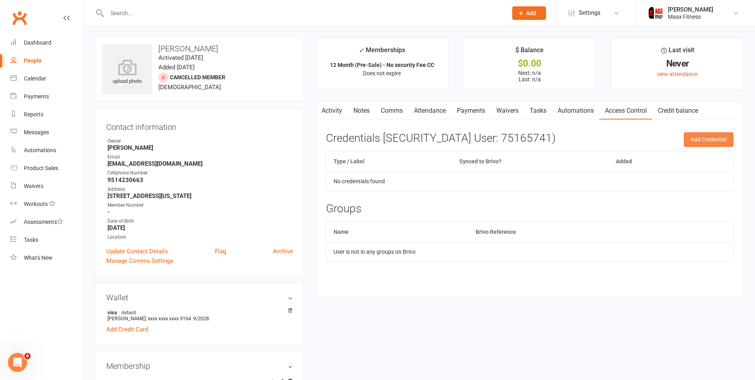
click at [709, 140] on button "Add Credential" at bounding box center [709, 139] width 50 height 14
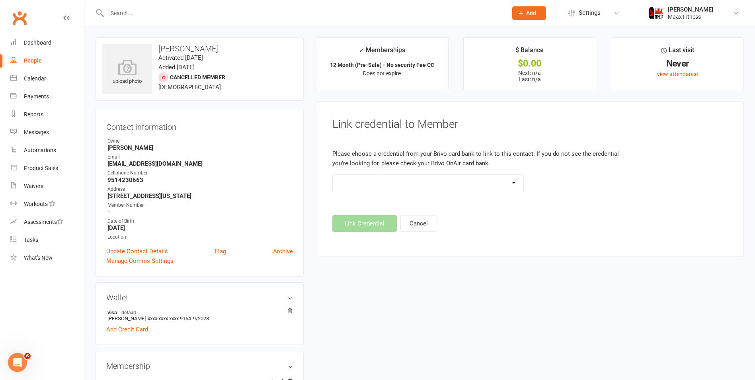
click at [495, 184] on select "HID 37 Bit (443874)" at bounding box center [428, 183] width 191 height 16
select select "0"
click at [333, 175] on select "HID 37 Bit (443874)" at bounding box center [428, 183] width 191 height 16
click at [369, 219] on button "Link Credential" at bounding box center [365, 223] width 65 height 17
click at [364, 223] on button "Link Credential" at bounding box center [365, 223] width 65 height 17
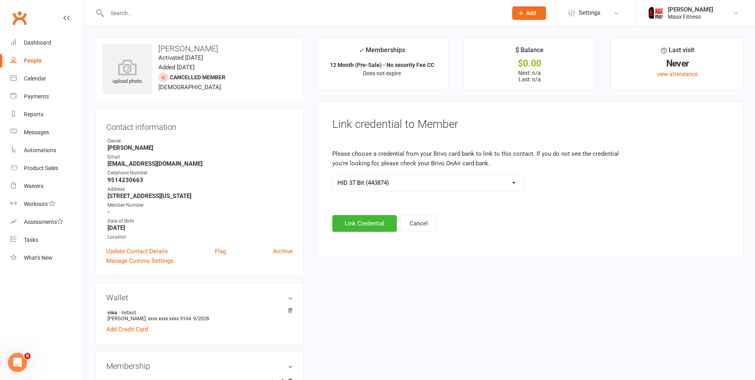
click at [37, 59] on div "People" at bounding box center [33, 60] width 18 height 6
select select "100"
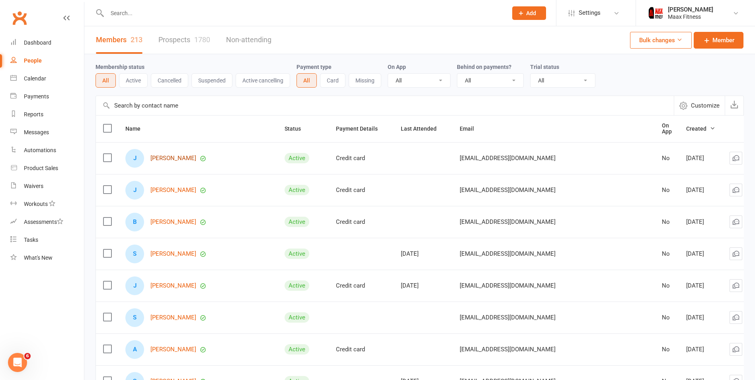
click at [184, 155] on link "[PERSON_NAME]" at bounding box center [174, 158] width 46 height 7
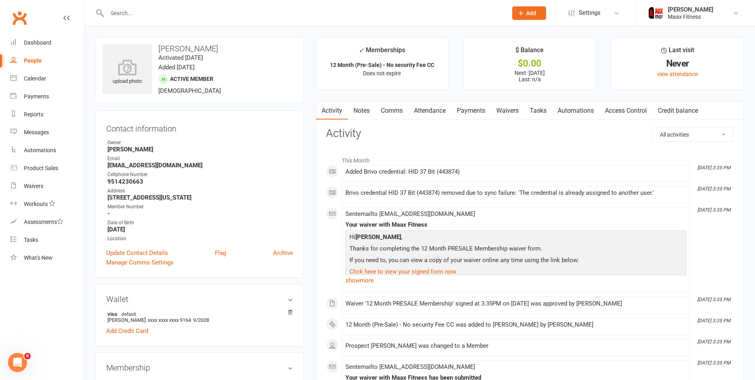
click at [466, 110] on link "Payments" at bounding box center [471, 111] width 39 height 18
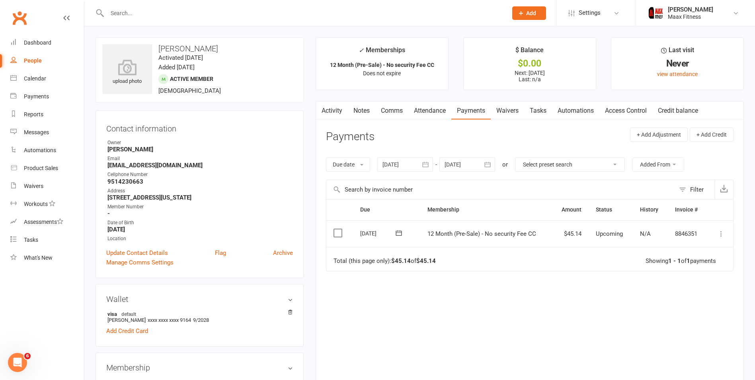
click at [721, 237] on icon at bounding box center [722, 234] width 8 height 8
click at [692, 262] on link "Mark as Paid (POS)" at bounding box center [686, 265] width 79 height 16
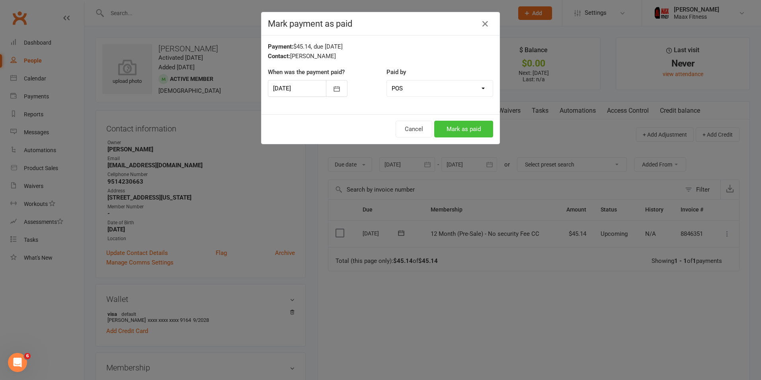
click at [479, 128] on button "Mark as paid" at bounding box center [463, 129] width 59 height 17
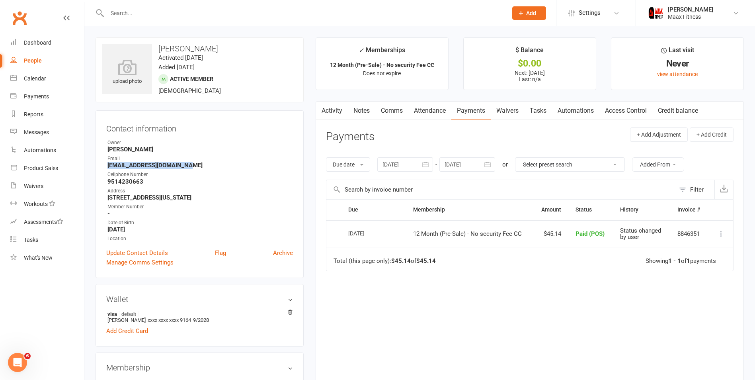
drag, startPoint x: 108, startPoint y: 166, endPoint x: 188, endPoint y: 163, distance: 79.7
click at [188, 163] on strong "[EMAIL_ADDRESS][DOMAIN_NAME]" at bounding box center [201, 165] width 186 height 7
drag, startPoint x: 188, startPoint y: 163, endPoint x: 179, endPoint y: 166, distance: 9.1
copy strong "[EMAIL_ADDRESS][DOMAIN_NAME]"
